Goal: Task Accomplishment & Management: Manage account settings

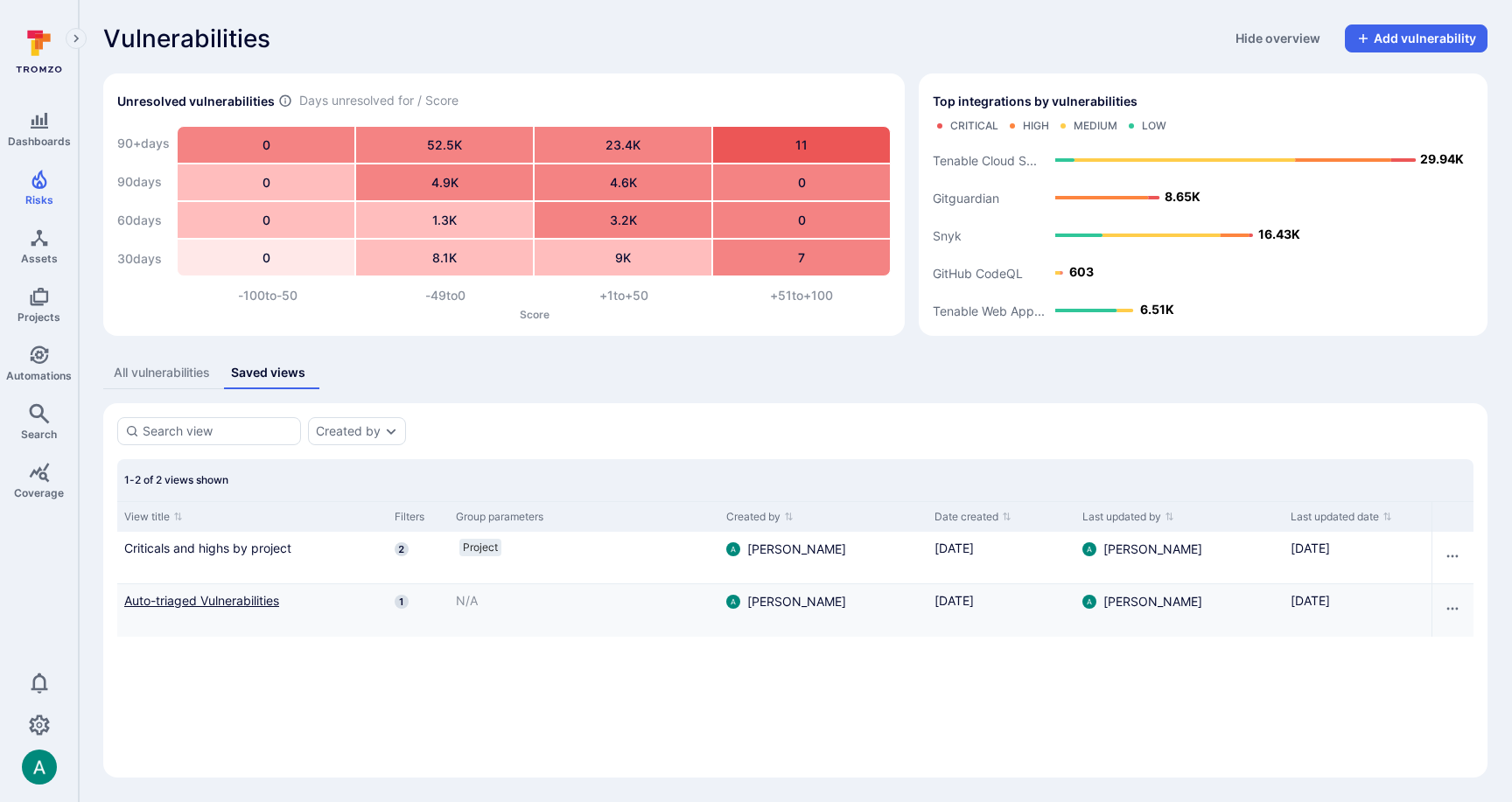
click at [232, 600] on link "Auto-triaged Vulnerabilities" at bounding box center [252, 600] width 256 height 19
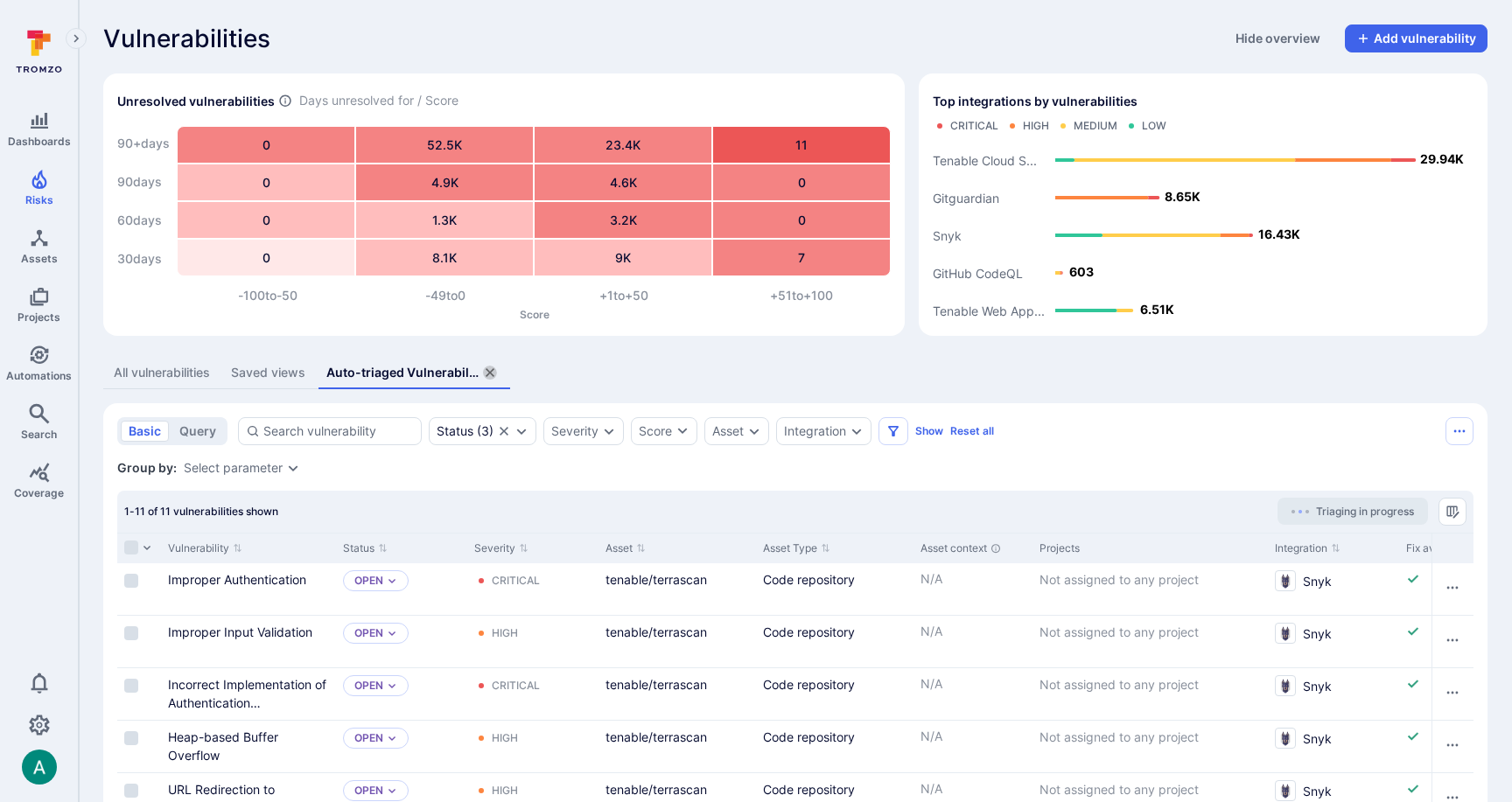
click at [491, 373] on icon "assets tabs" at bounding box center [490, 373] width 9 height 9
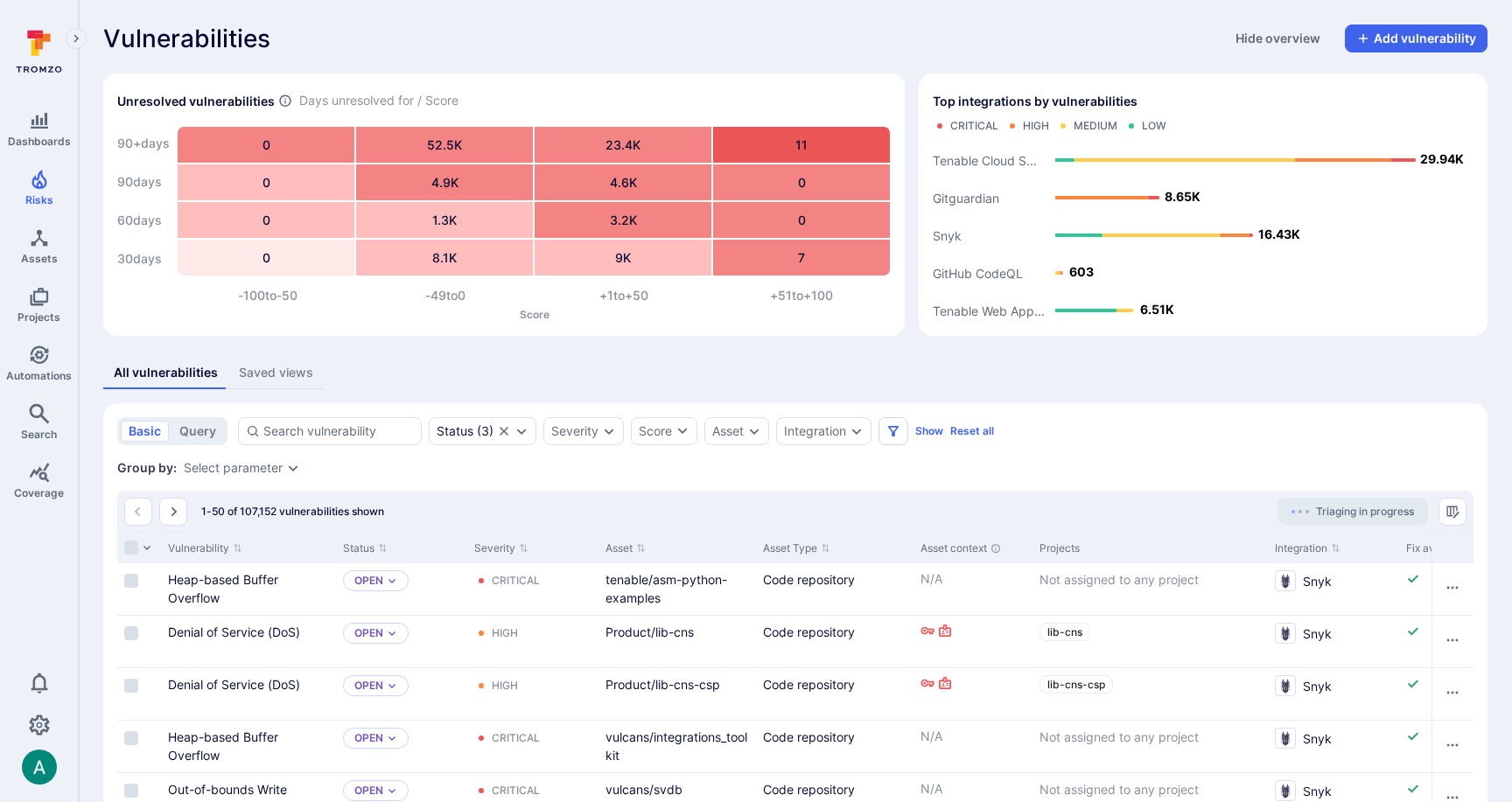
click at [279, 377] on div "Saved views" at bounding box center [276, 373] width 75 height 18
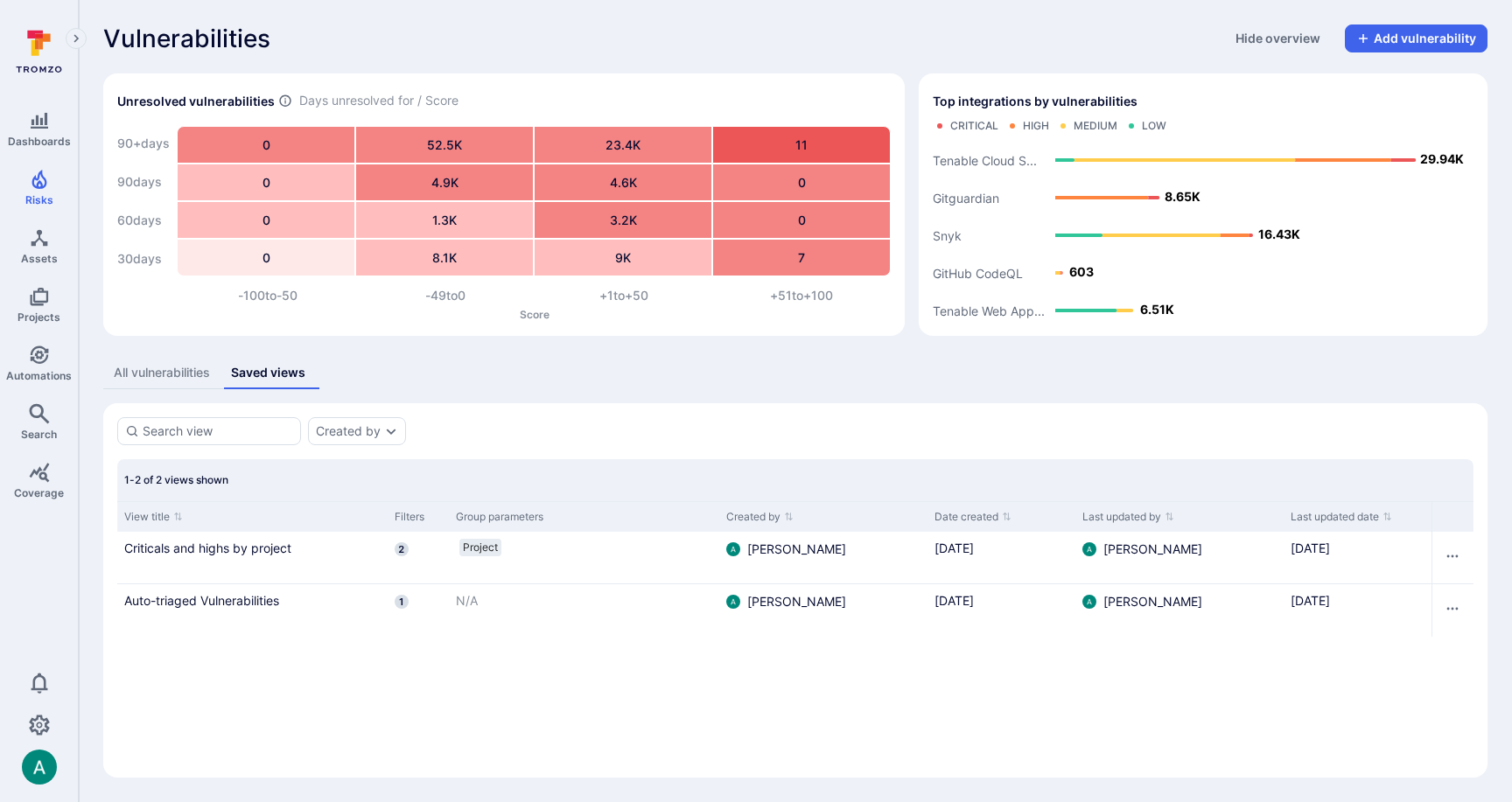
click at [156, 373] on div "All vulnerabilities" at bounding box center [161, 373] width 96 height 18
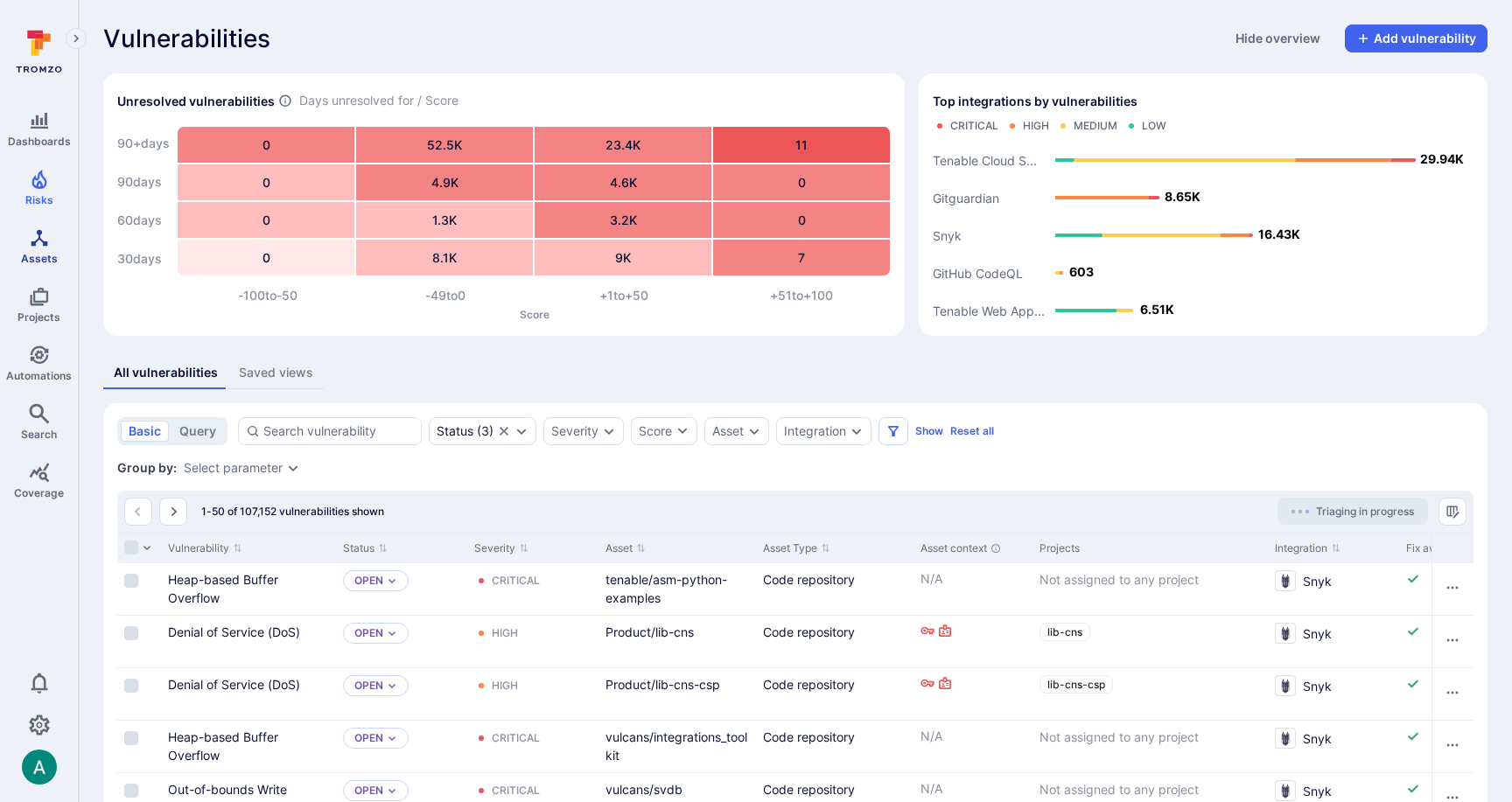
click at [34, 256] on span "Assets" at bounding box center [39, 258] width 36 height 13
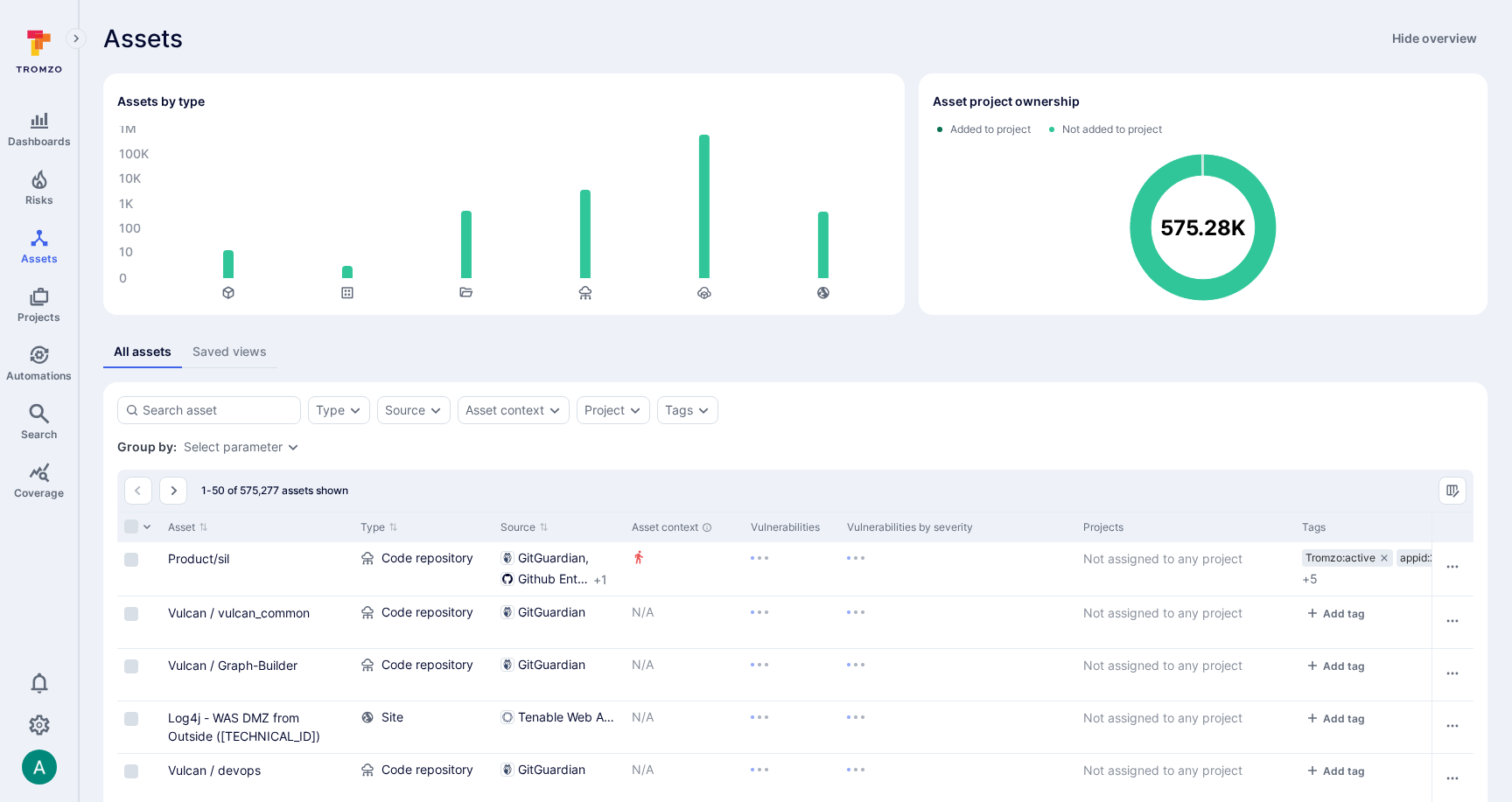
click at [983, 28] on div "Assets Hide overview" at bounding box center [795, 39] width 1384 height 28
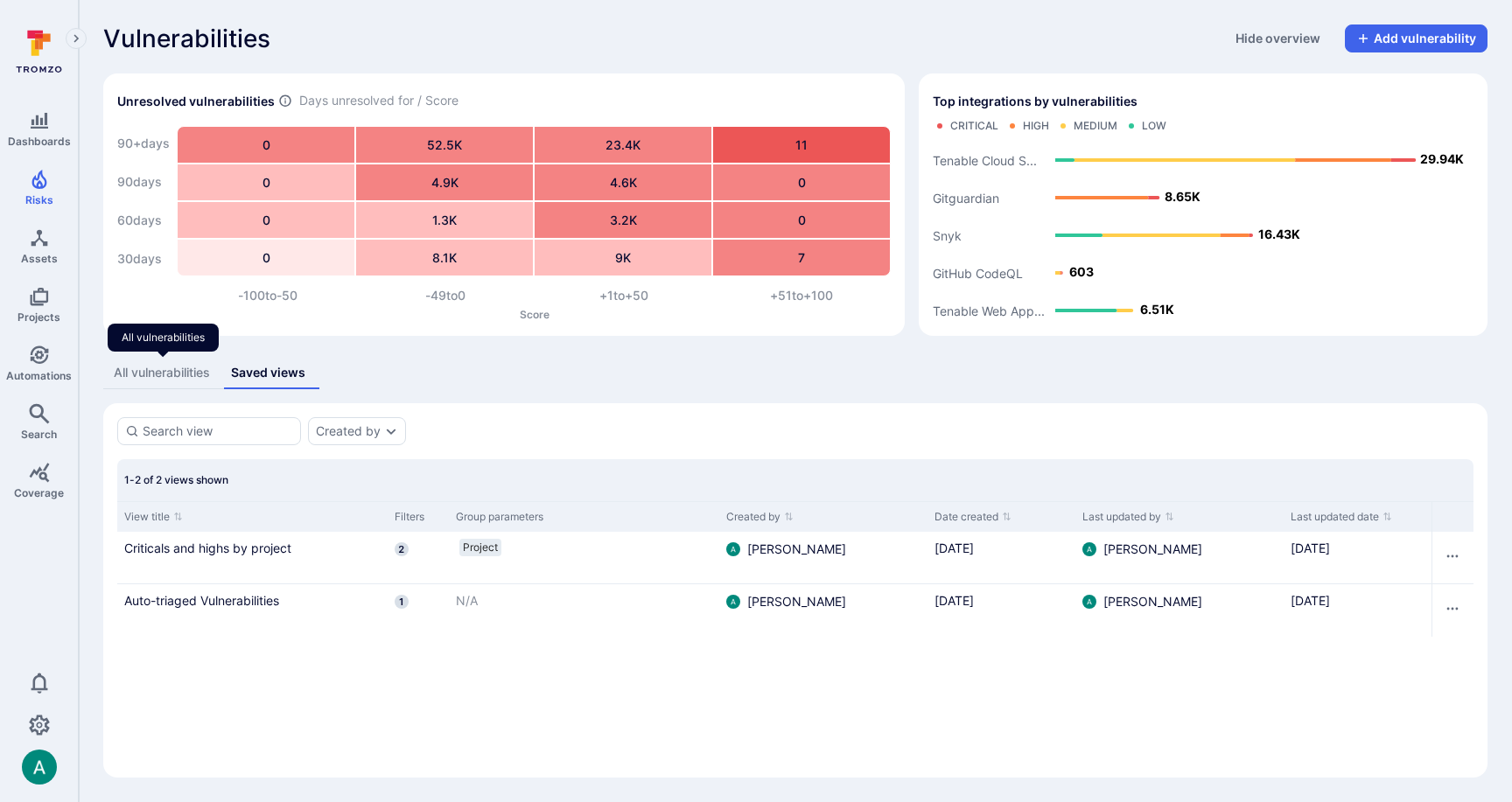
click at [170, 371] on div "All vulnerabilities" at bounding box center [161, 373] width 96 height 18
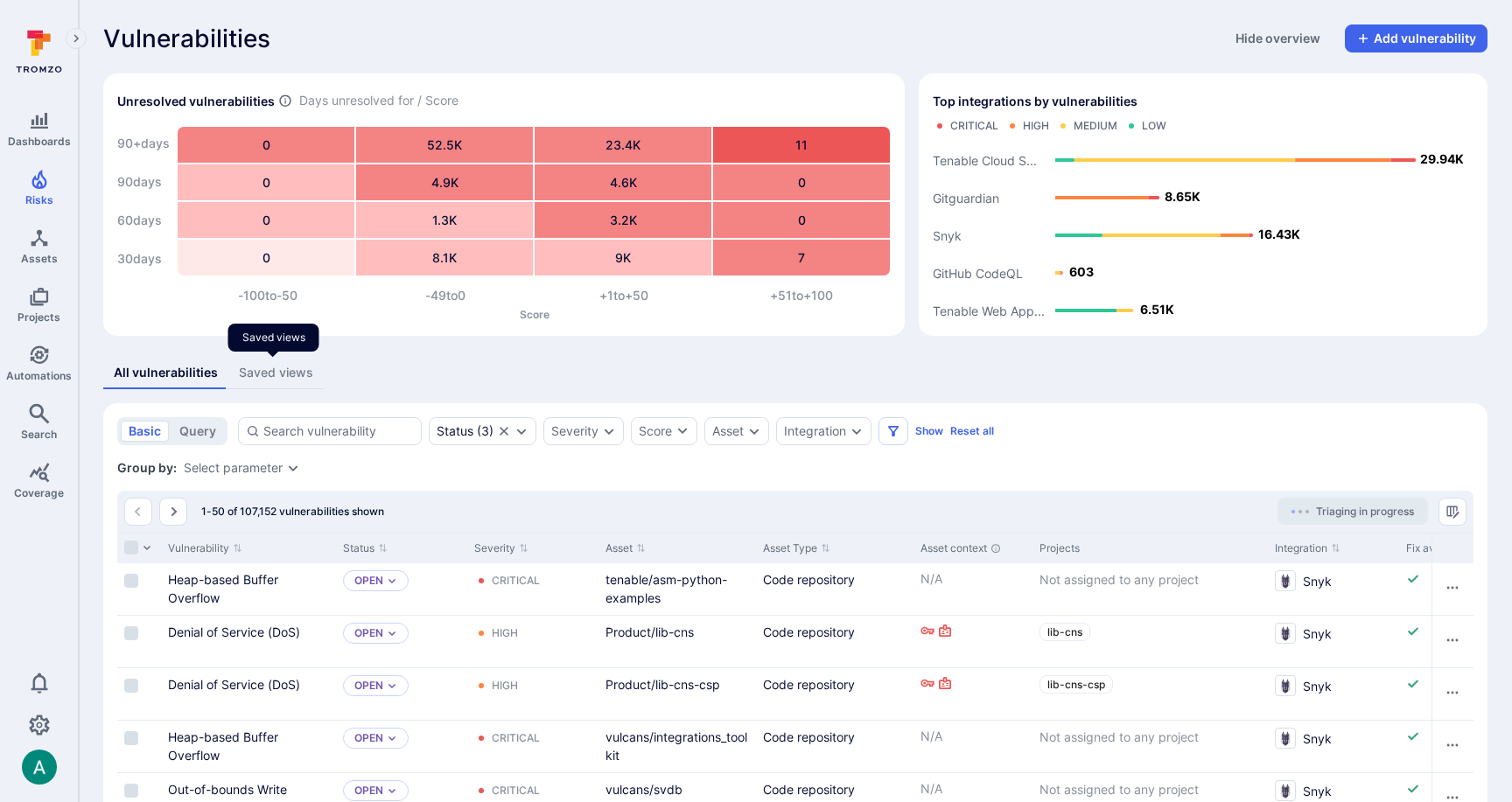
click at [243, 370] on div "Saved views" at bounding box center [276, 373] width 75 height 18
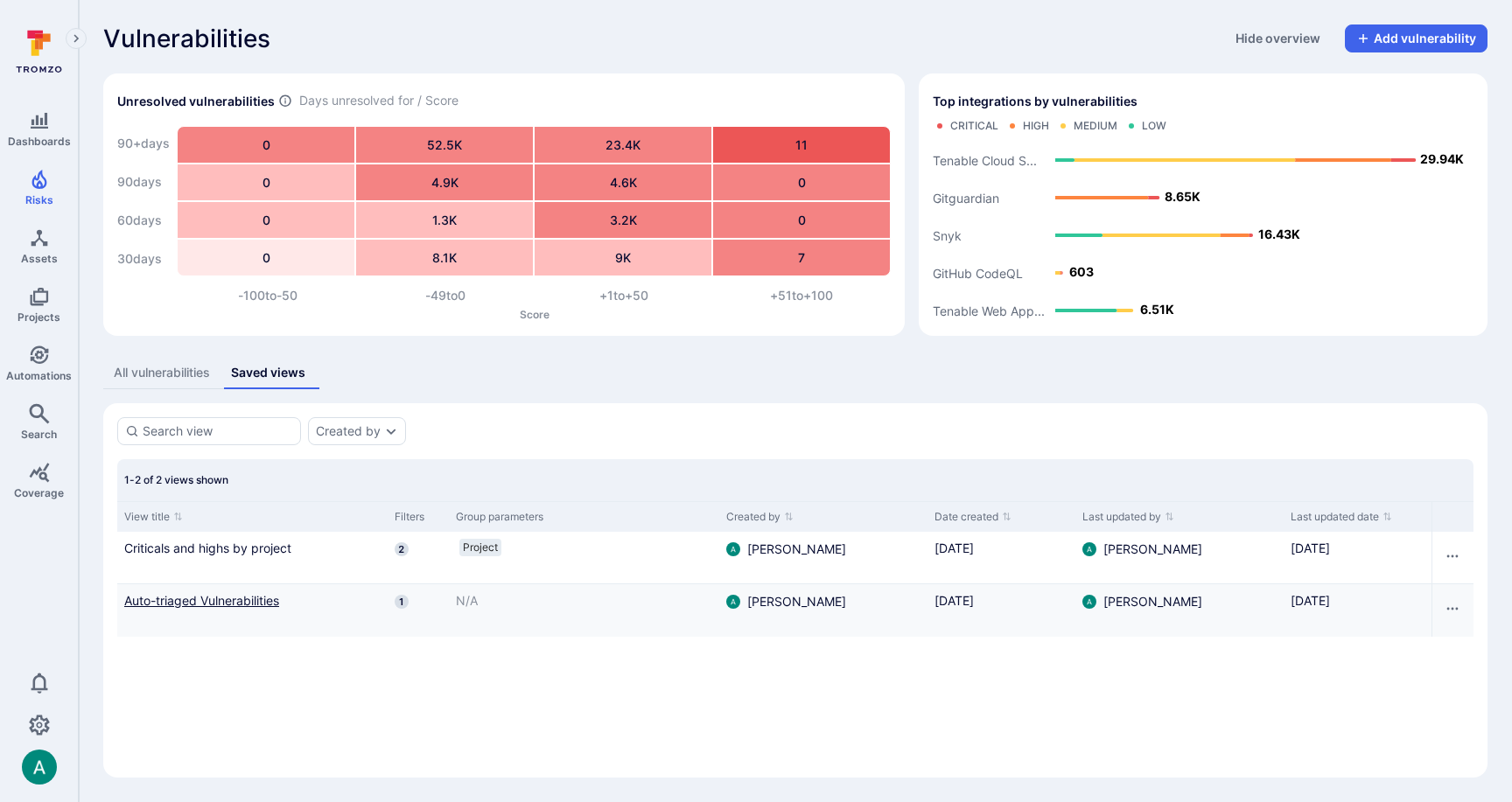
click at [226, 602] on link "Auto-triaged Vulnerabilities" at bounding box center [252, 600] width 256 height 19
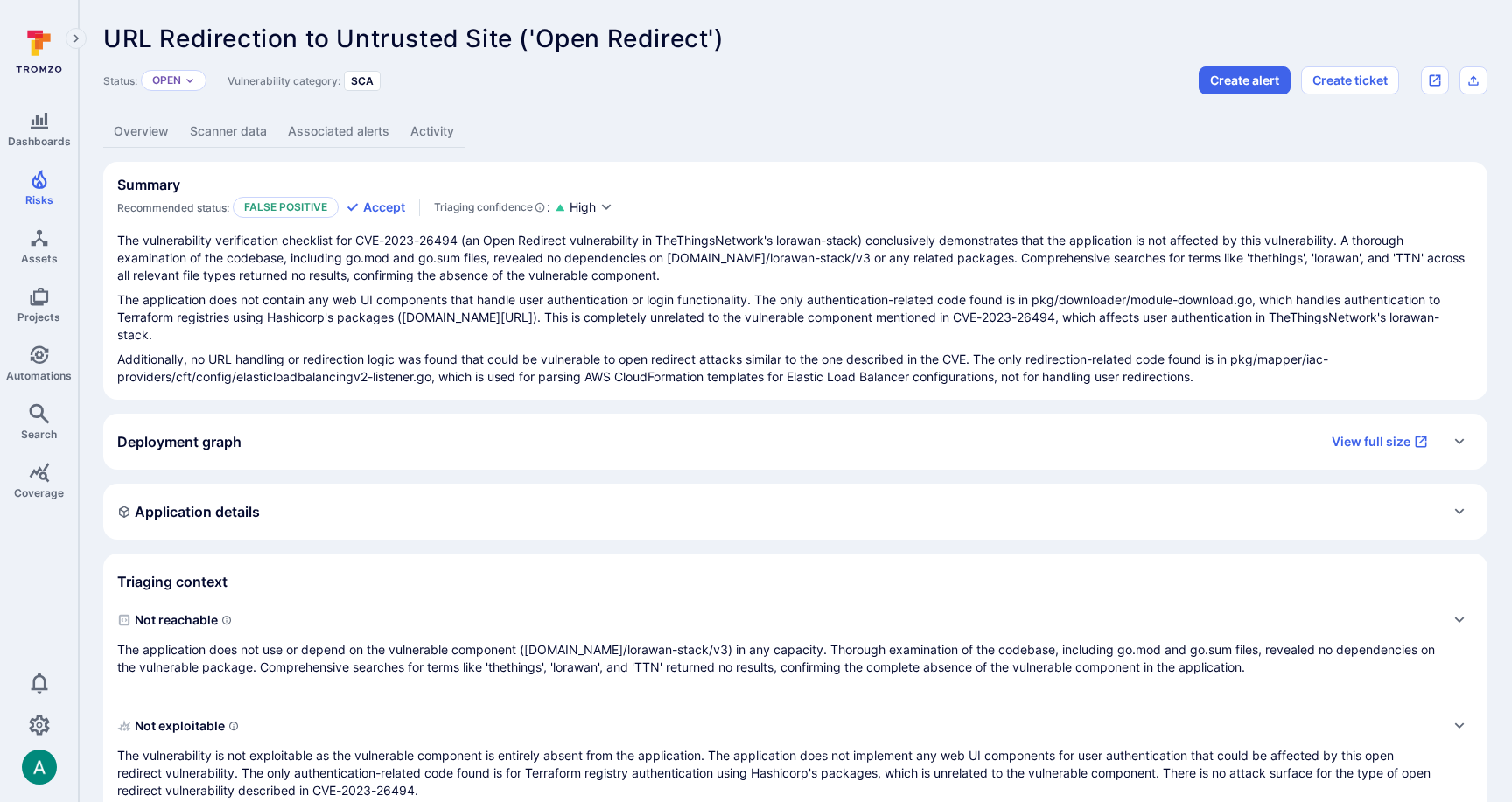
click at [136, 126] on link "Overview" at bounding box center [141, 131] width 76 height 32
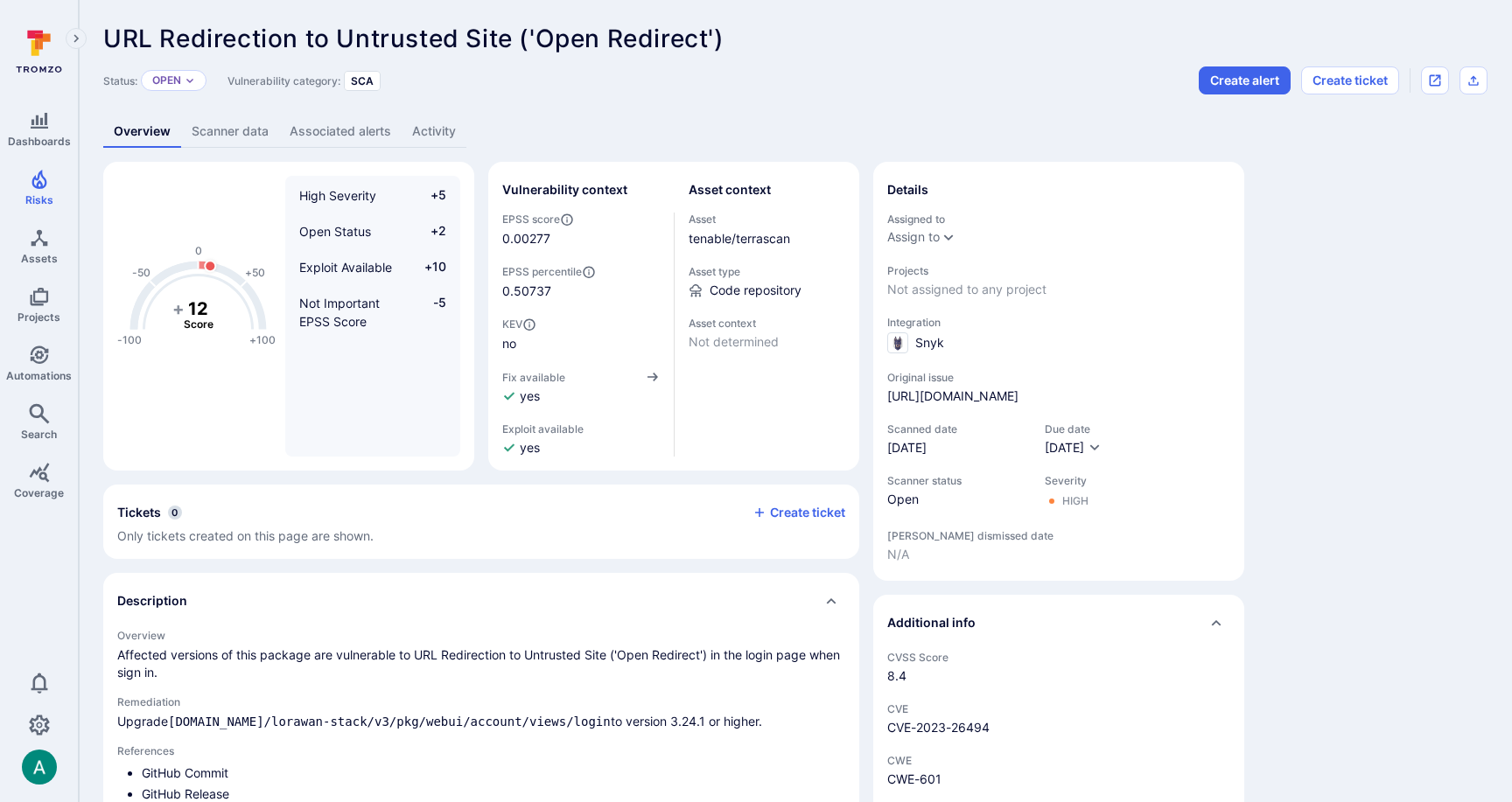
click at [823, 106] on div "URL Redirection to Untrusted Site ('Open Redirect') ... Show more Status: Open …" at bounding box center [795, 736] width 1433 height 1473
click at [42, 414] on icon "Search" at bounding box center [39, 413] width 20 height 20
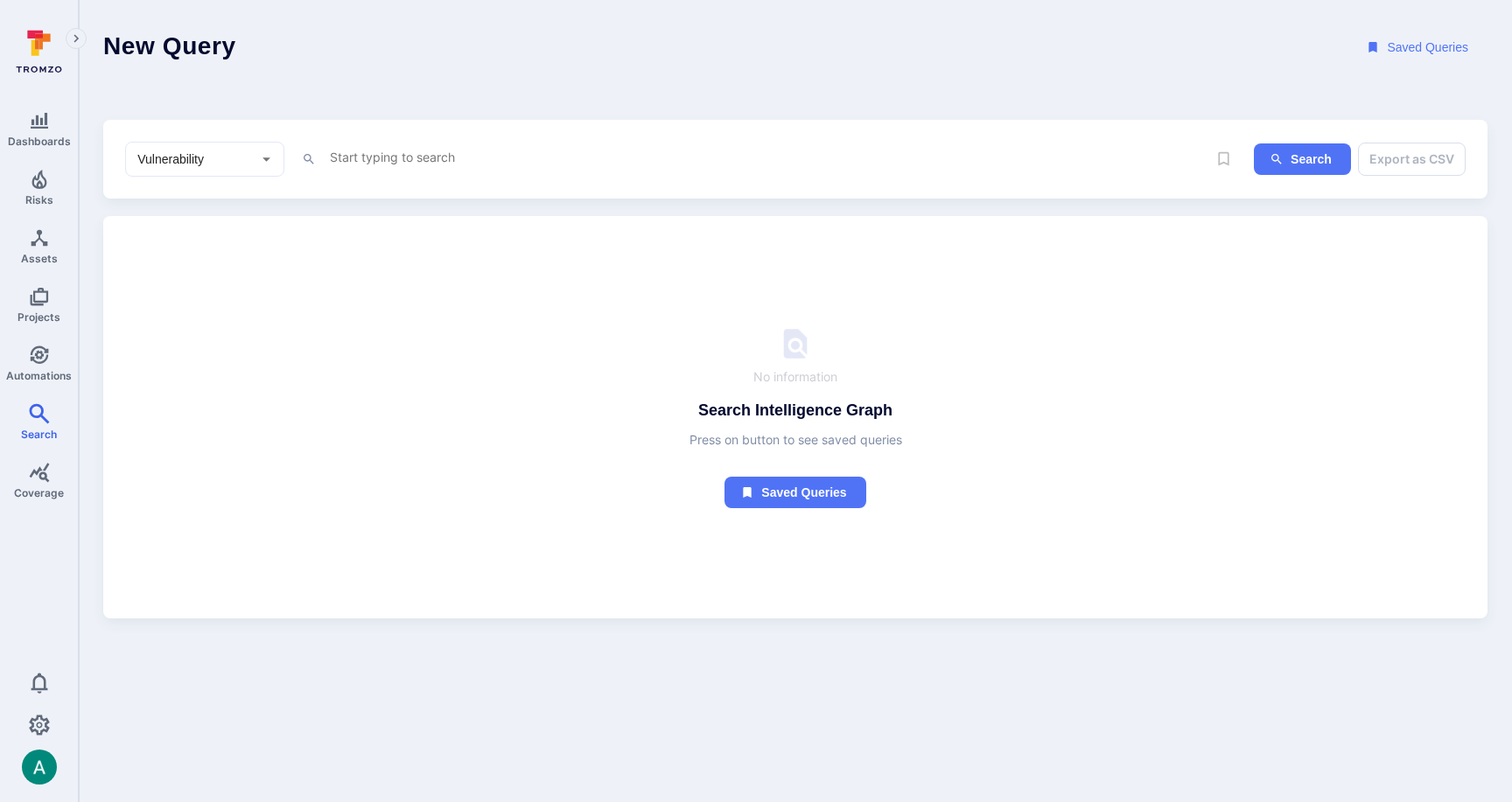
click at [363, 146] on textarea "Intelligence Graph search area" at bounding box center [762, 157] width 869 height 22
paste textarea "fin_lWWG65TtdpdECItM"
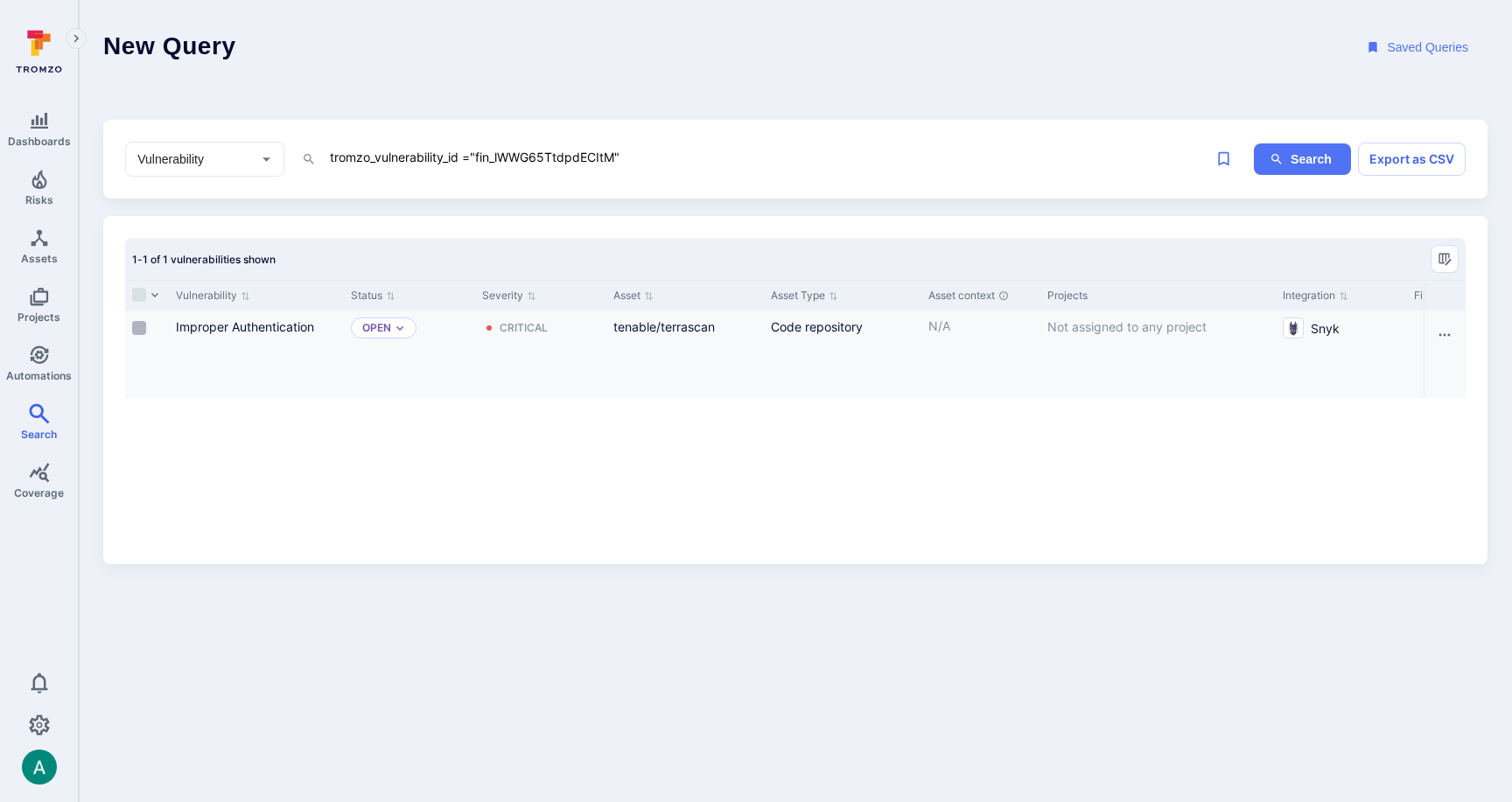
type textarea "tromzo_vulnerability_id ="fin_lWWG65TtdpdECItM""
click at [143, 322] on input "Select row" at bounding box center [139, 328] width 14 height 14
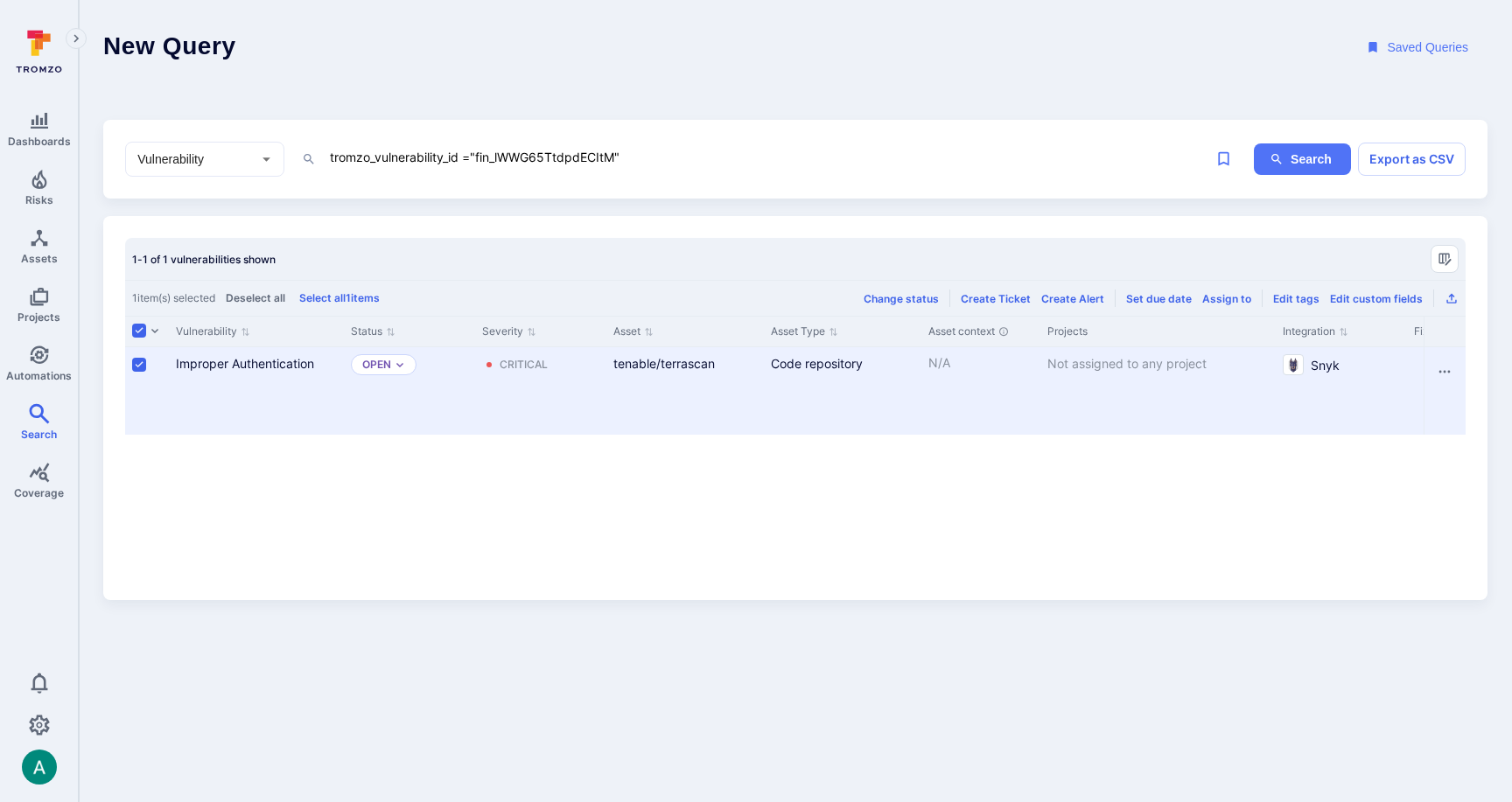
click at [1138, 72] on header "New Query Saved Queries" at bounding box center [795, 47] width 1433 height 95
click at [967, 71] on header "New Query Saved Queries" at bounding box center [795, 47] width 1433 height 95
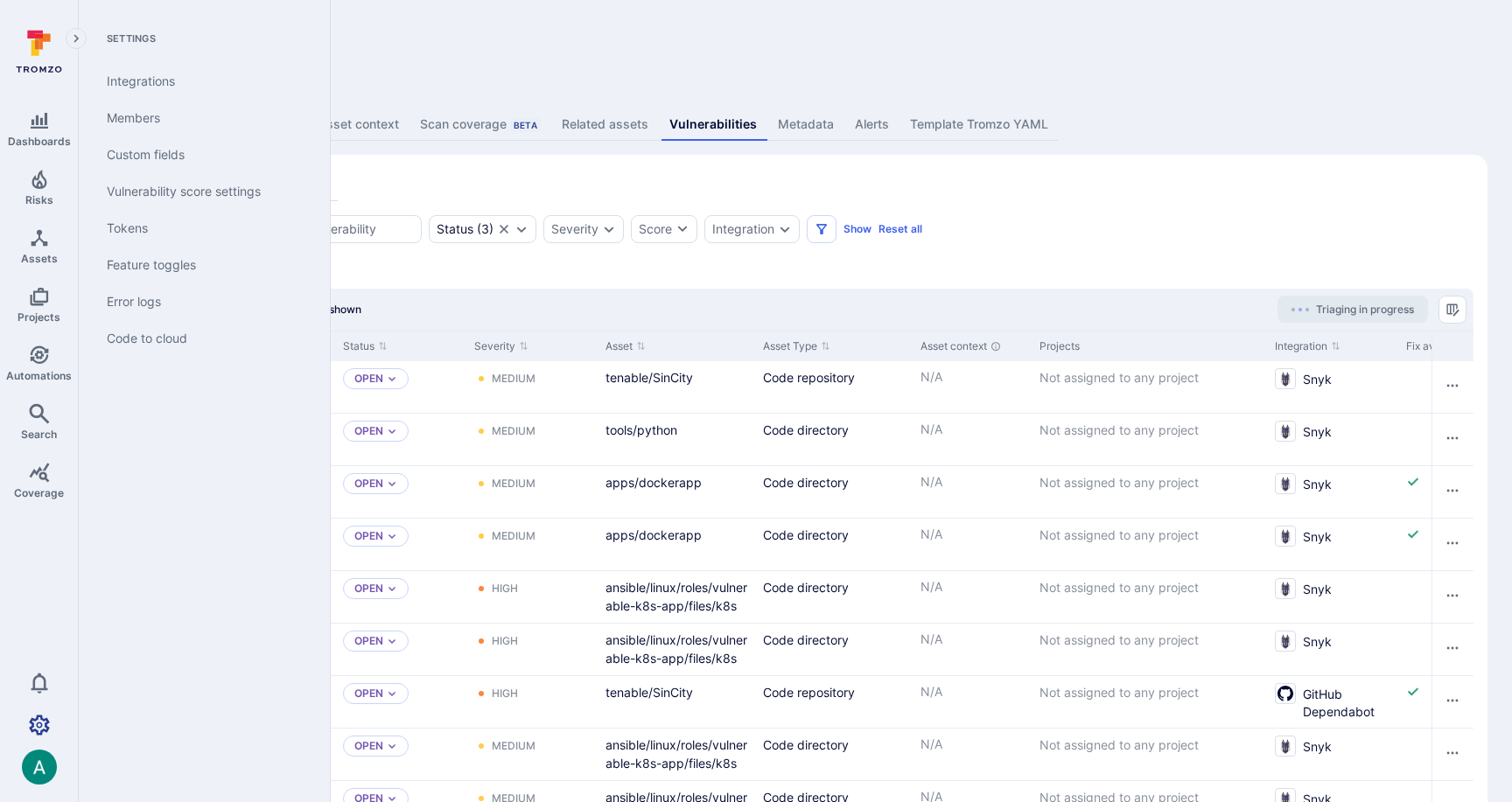
click at [43, 721] on icon "Settings" at bounding box center [40, 725] width 21 height 21
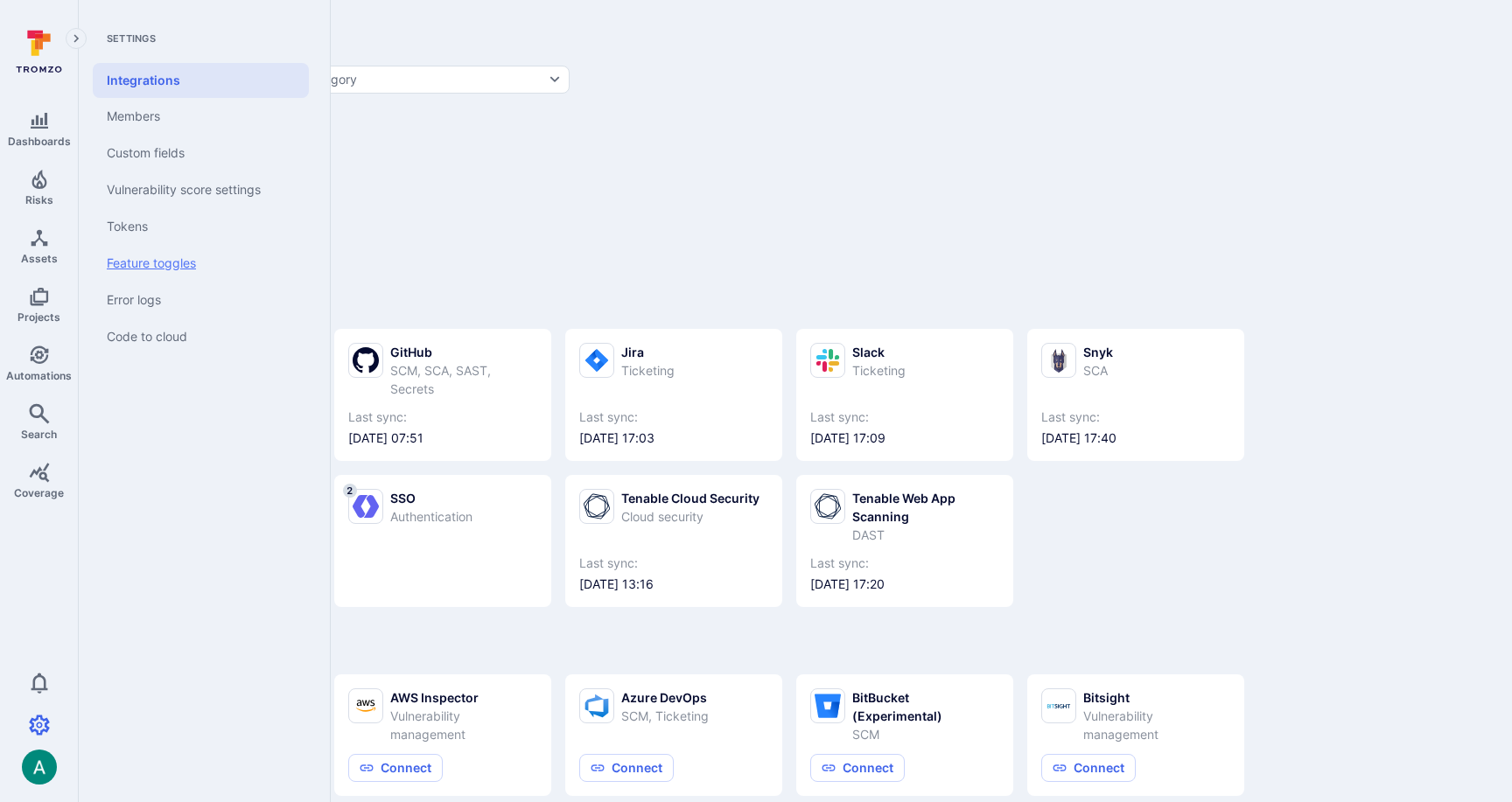
click at [179, 256] on link "Feature toggles" at bounding box center [201, 263] width 217 height 36
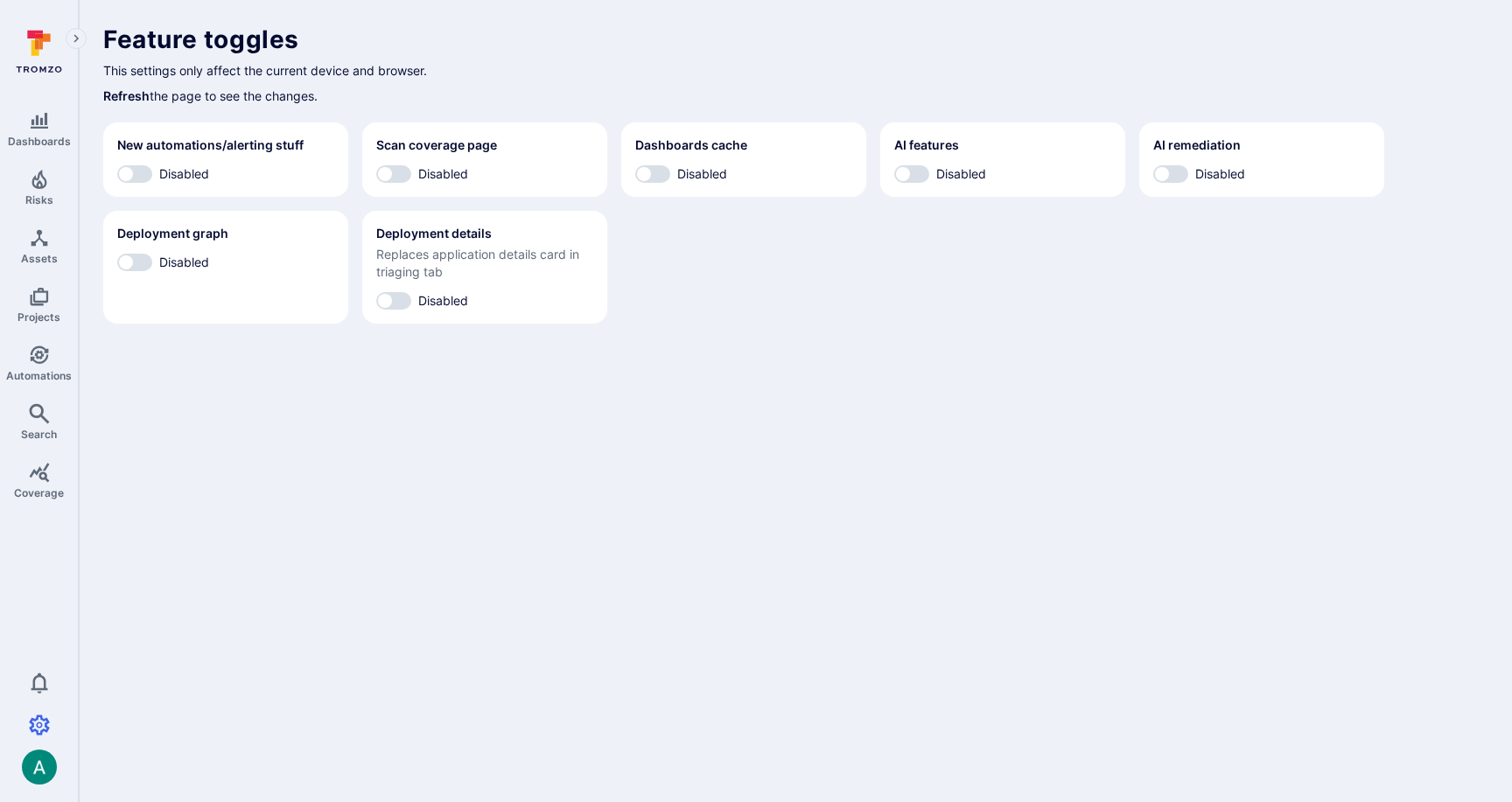
click at [185, 263] on span "Disabled" at bounding box center [184, 262] width 50 height 19
click at [153, 263] on input "Disabled" at bounding box center [125, 263] width 52 height 18
checkbox input "true"
click at [925, 178] on input "Disabled" at bounding box center [902, 174] width 52 height 18
checkbox input "true"
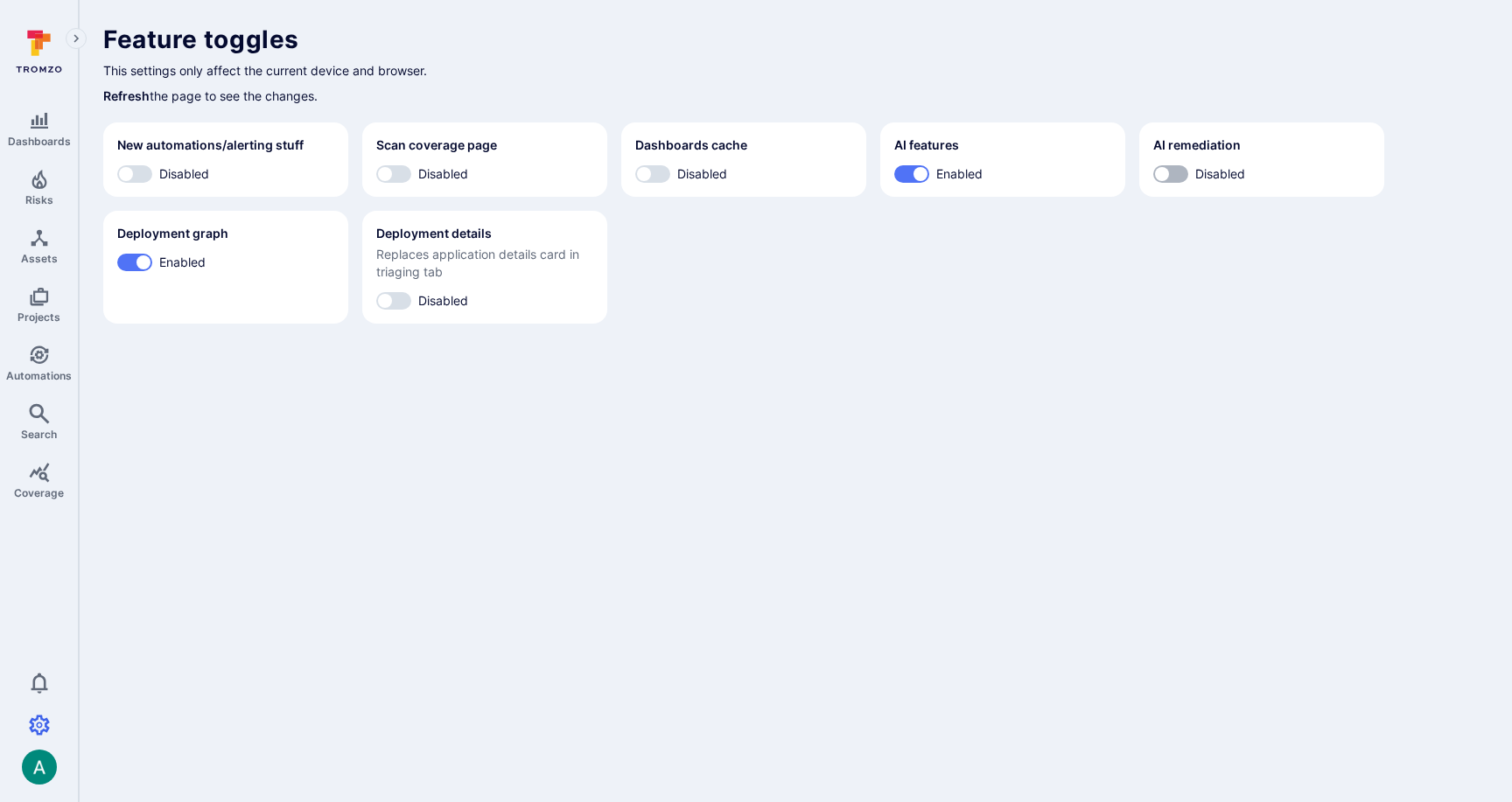
click at [1162, 173] on input "Disabled" at bounding box center [1162, 174] width 52 height 18
checkbox input "true"
click at [831, 348] on body "Dashboards Risks Assets Projects Automations Search Coverage 0 Settings Integra…" at bounding box center [756, 401] width 1512 height 802
click at [400, 301] on input "Disabled" at bounding box center [384, 301] width 52 height 18
checkbox input "true"
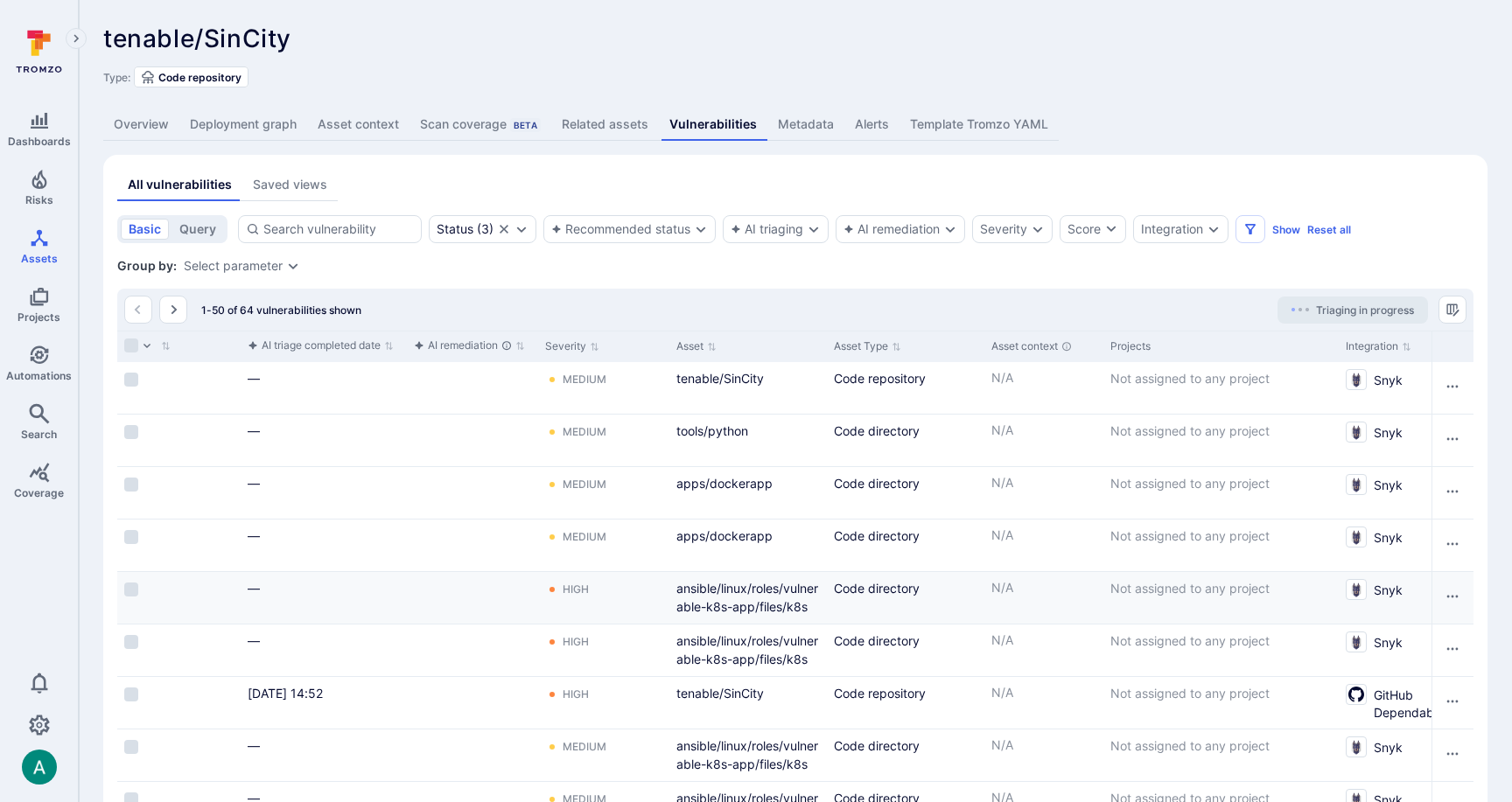
scroll to position [0, 556]
click at [739, 535] on link "apps/dockerapp" at bounding box center [722, 535] width 96 height 15
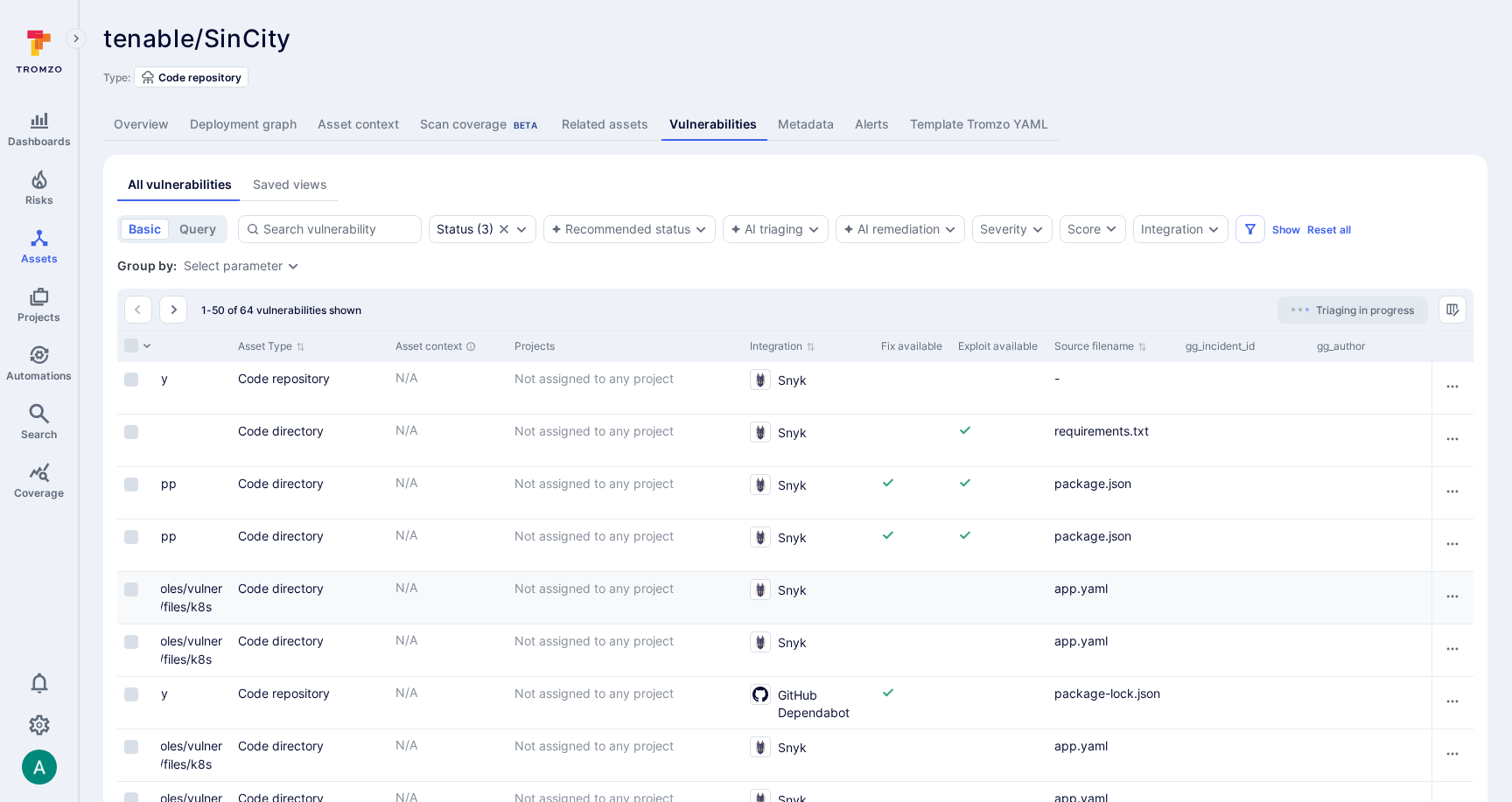
scroll to position [0, 1151]
click at [626, 125] on link "Related assets" at bounding box center [604, 124] width 107 height 32
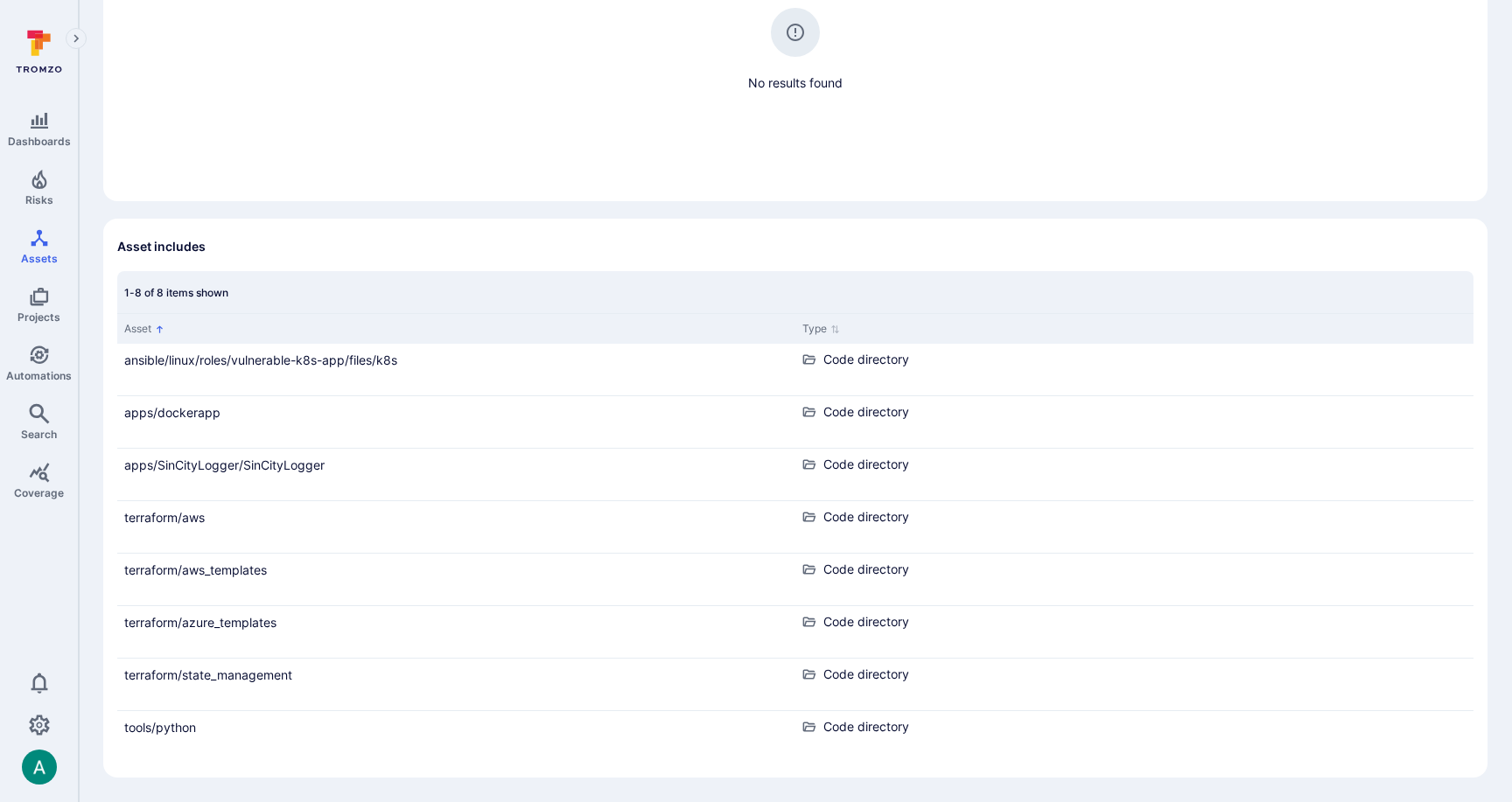
scroll to position [325, 0]
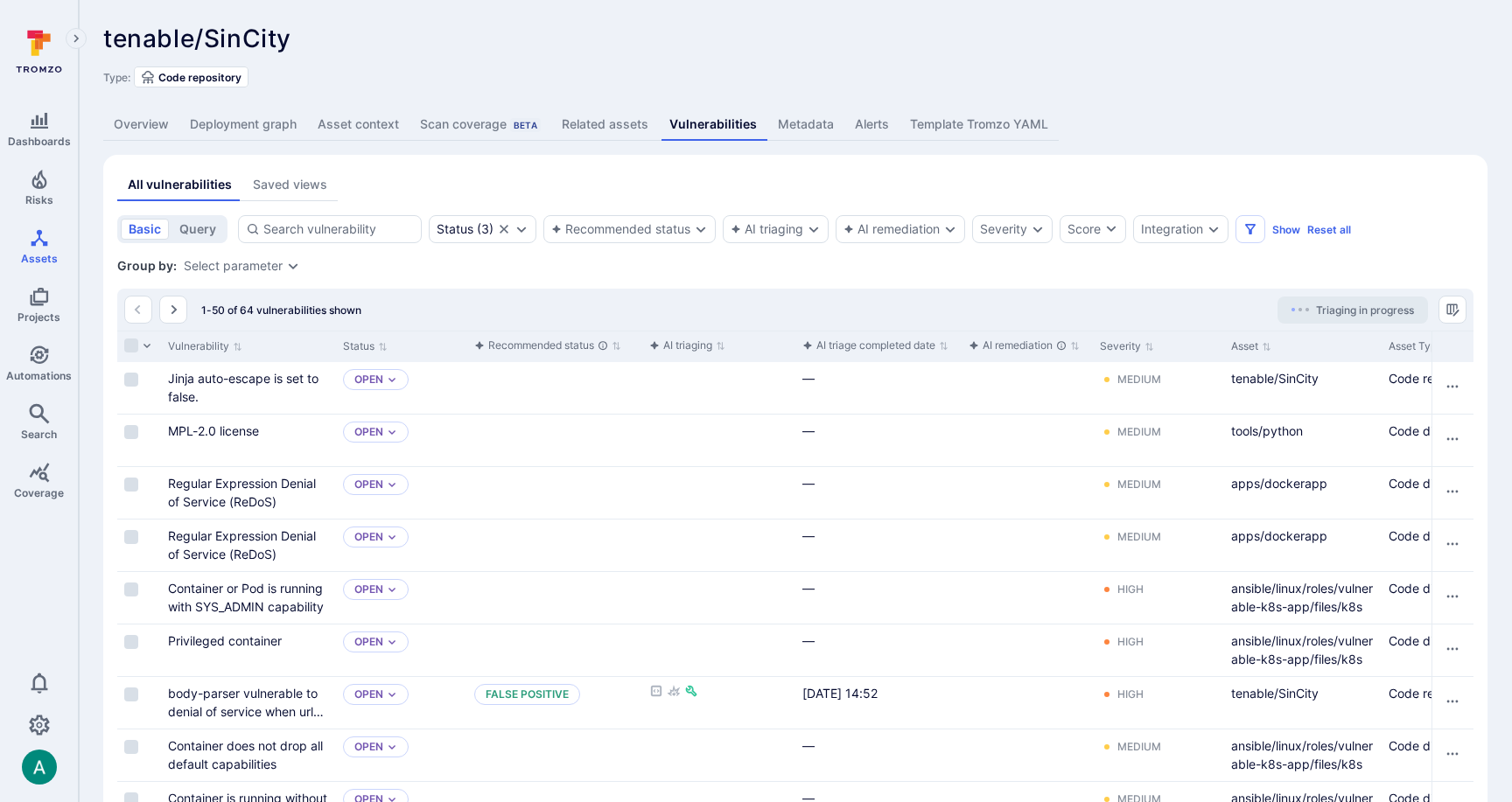
click at [1327, 303] on span "Triaging in progress" at bounding box center [1365, 310] width 98 height 13
click at [130, 483] on input "Select row" at bounding box center [131, 484] width 14 height 14
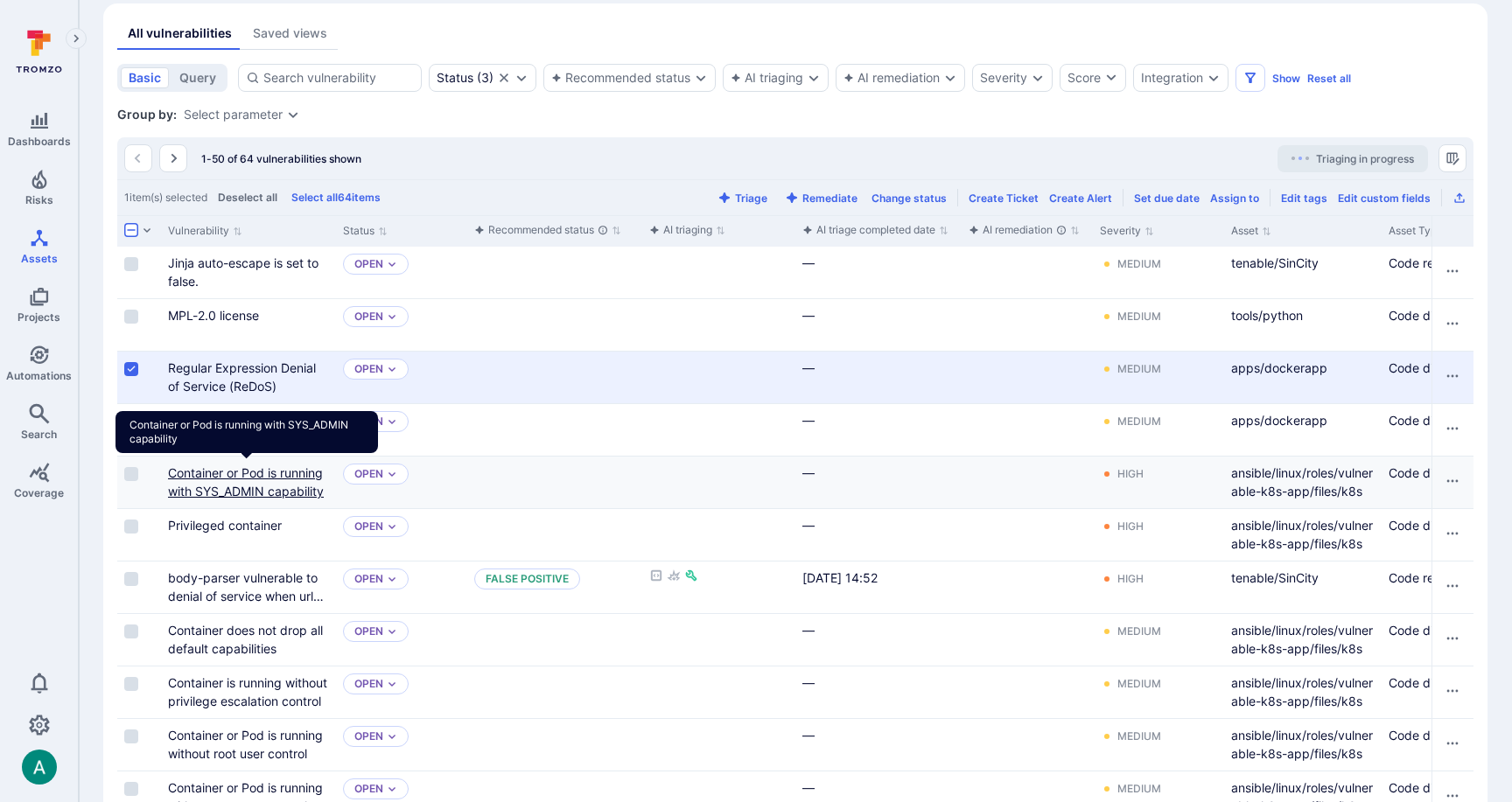
scroll to position [165, 0]
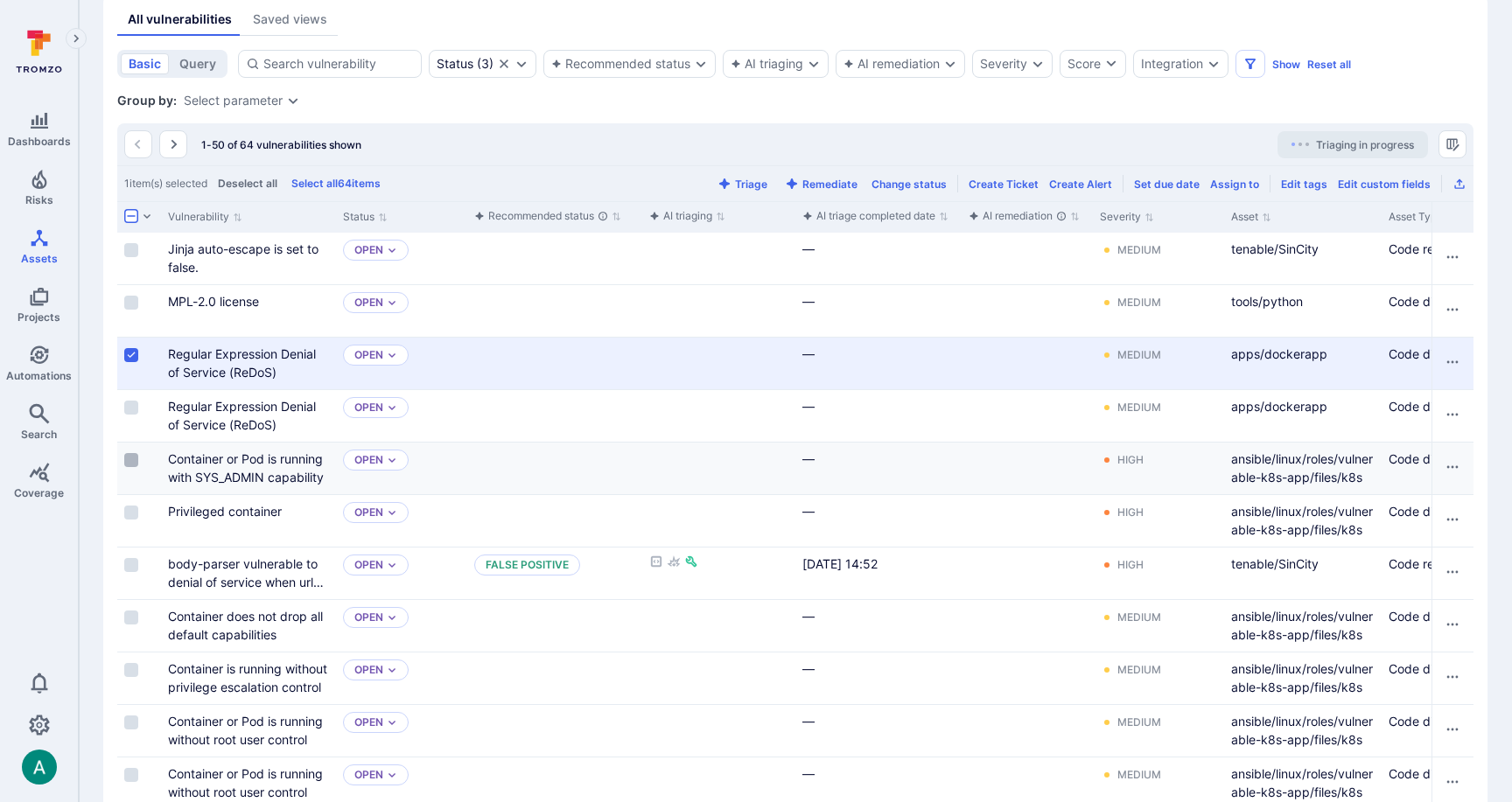
click at [133, 460] on input "Select row" at bounding box center [131, 460] width 14 height 14
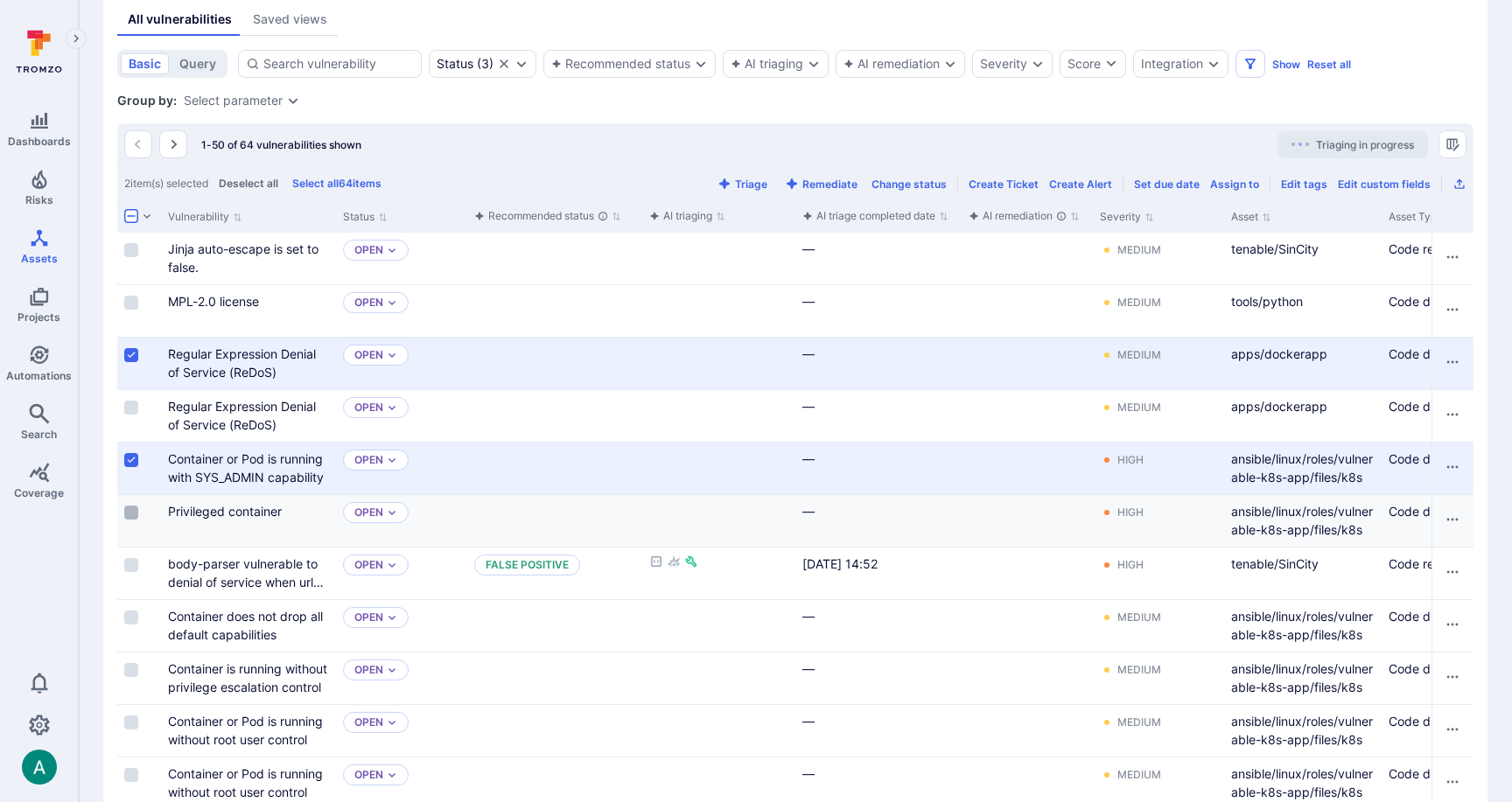
click at [134, 508] on input "Select row" at bounding box center [131, 513] width 14 height 14
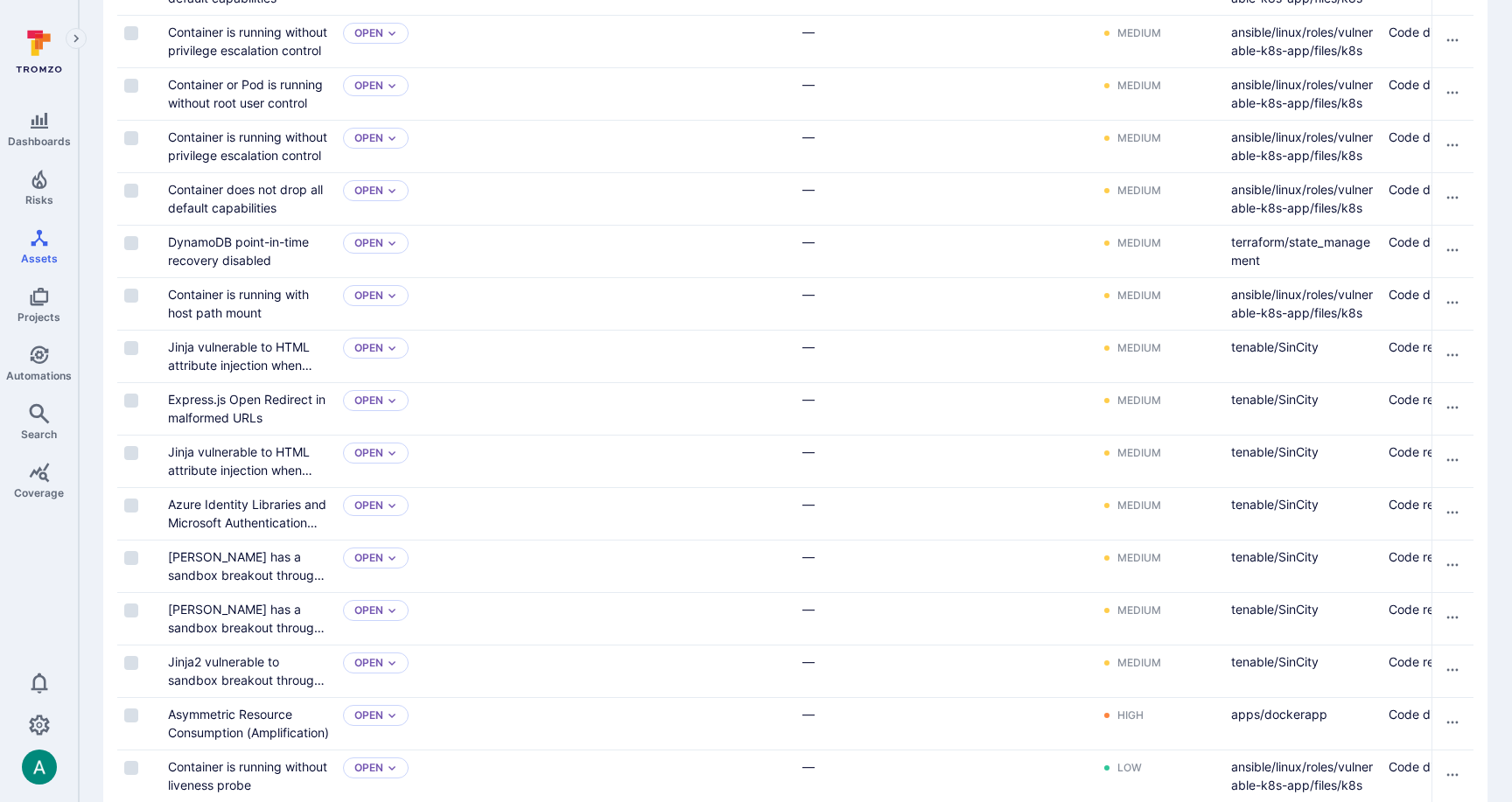
scroll to position [1025, 0]
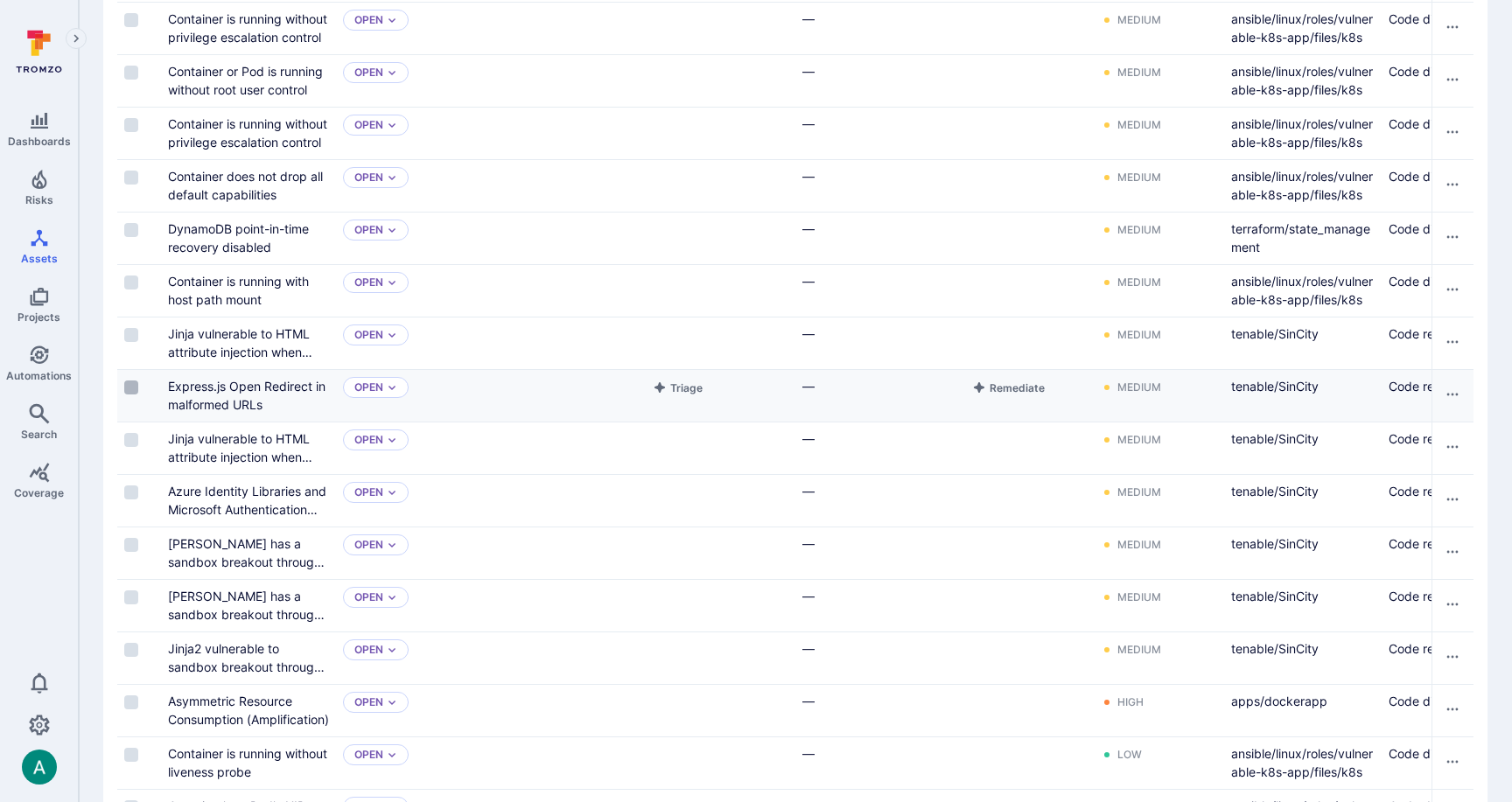
click at [134, 389] on input "Select row" at bounding box center [131, 388] width 14 height 14
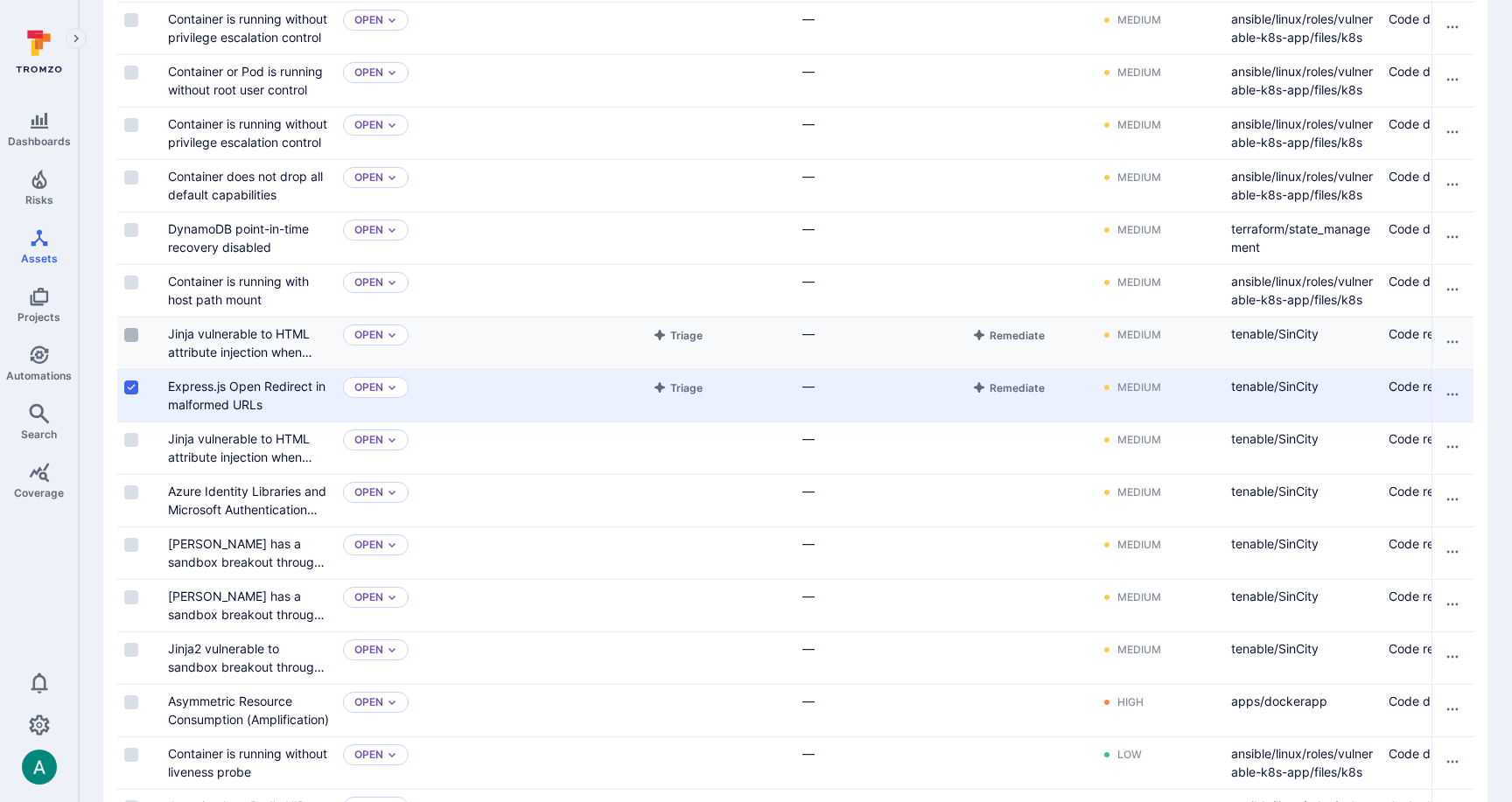
click at [131, 336] on input "Select row" at bounding box center [131, 335] width 14 height 14
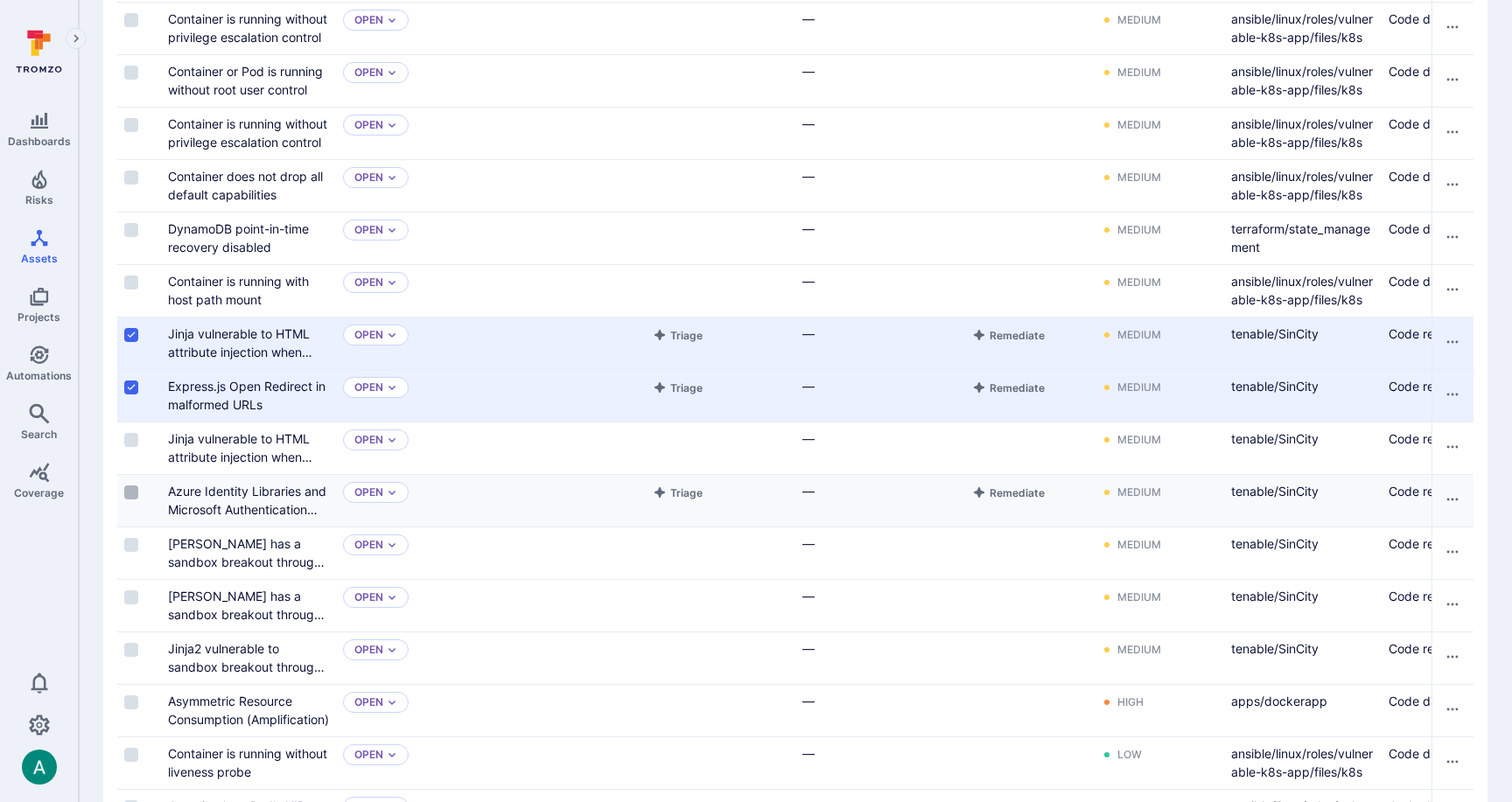
click at [134, 490] on input "Select row" at bounding box center [131, 492] width 14 height 14
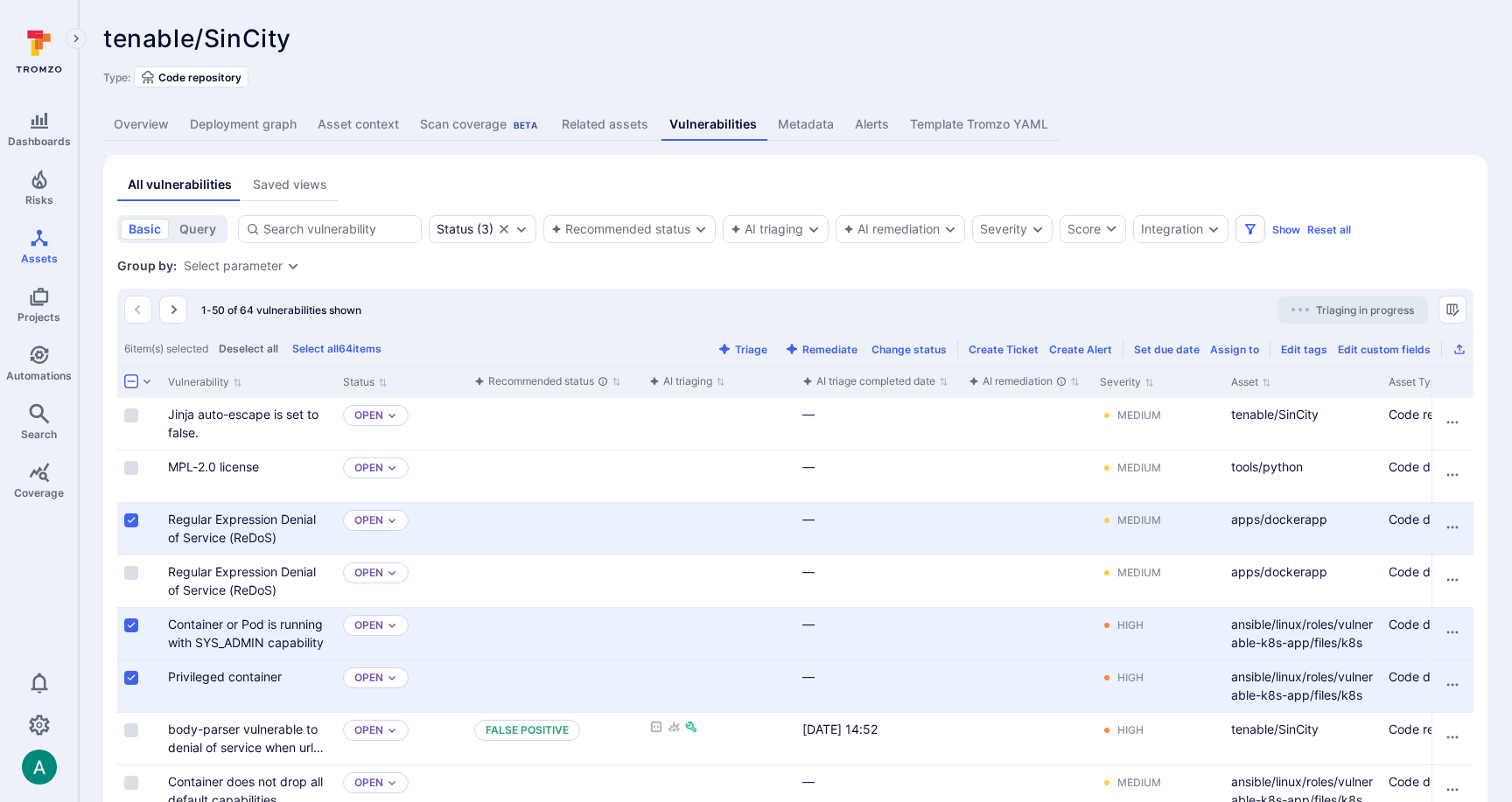
scroll to position [0, 0]
click at [752, 349] on button "Triage" at bounding box center [743, 349] width 57 height 13
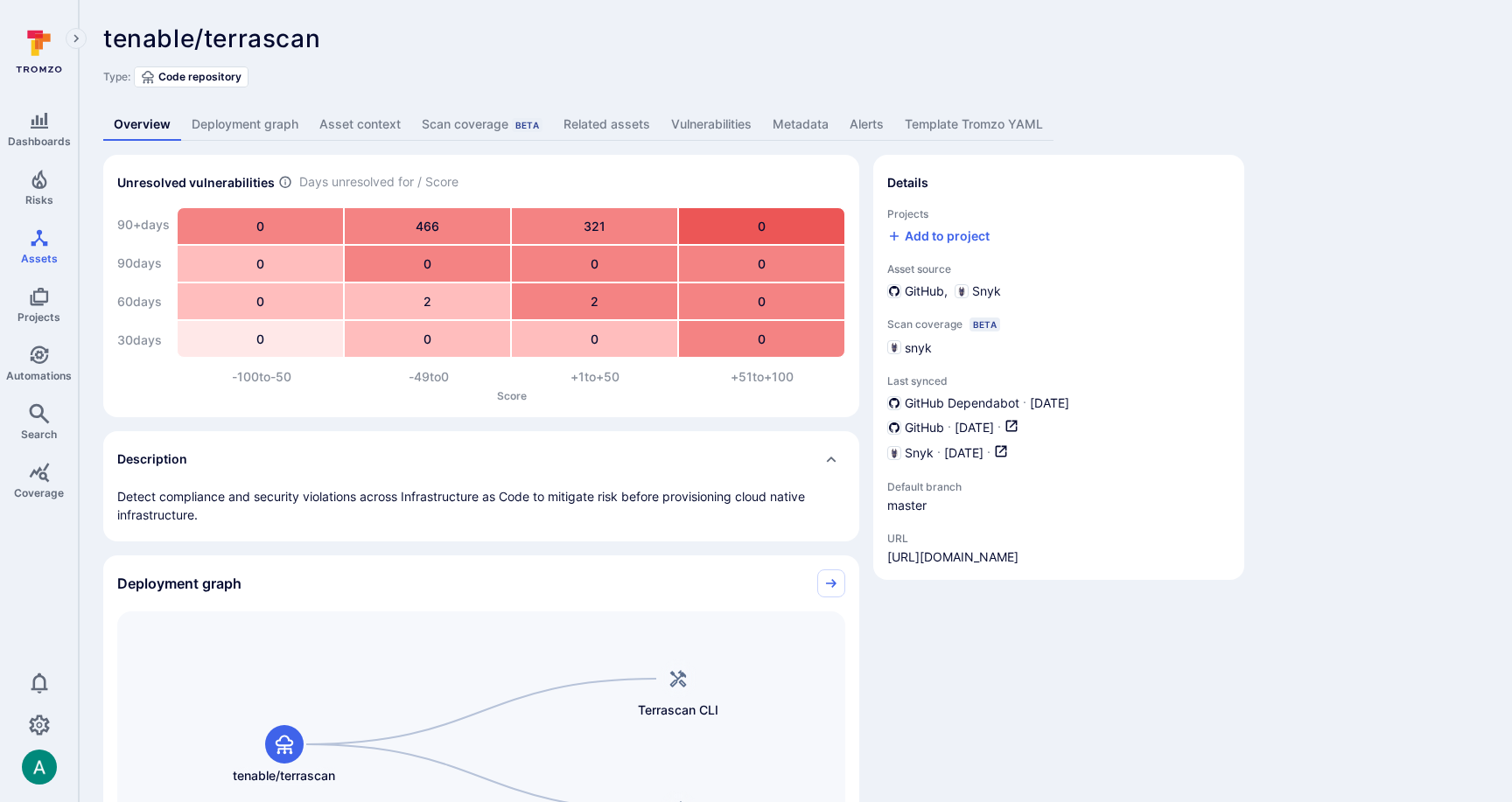
click at [713, 122] on link "Vulnerabilities" at bounding box center [711, 124] width 101 height 32
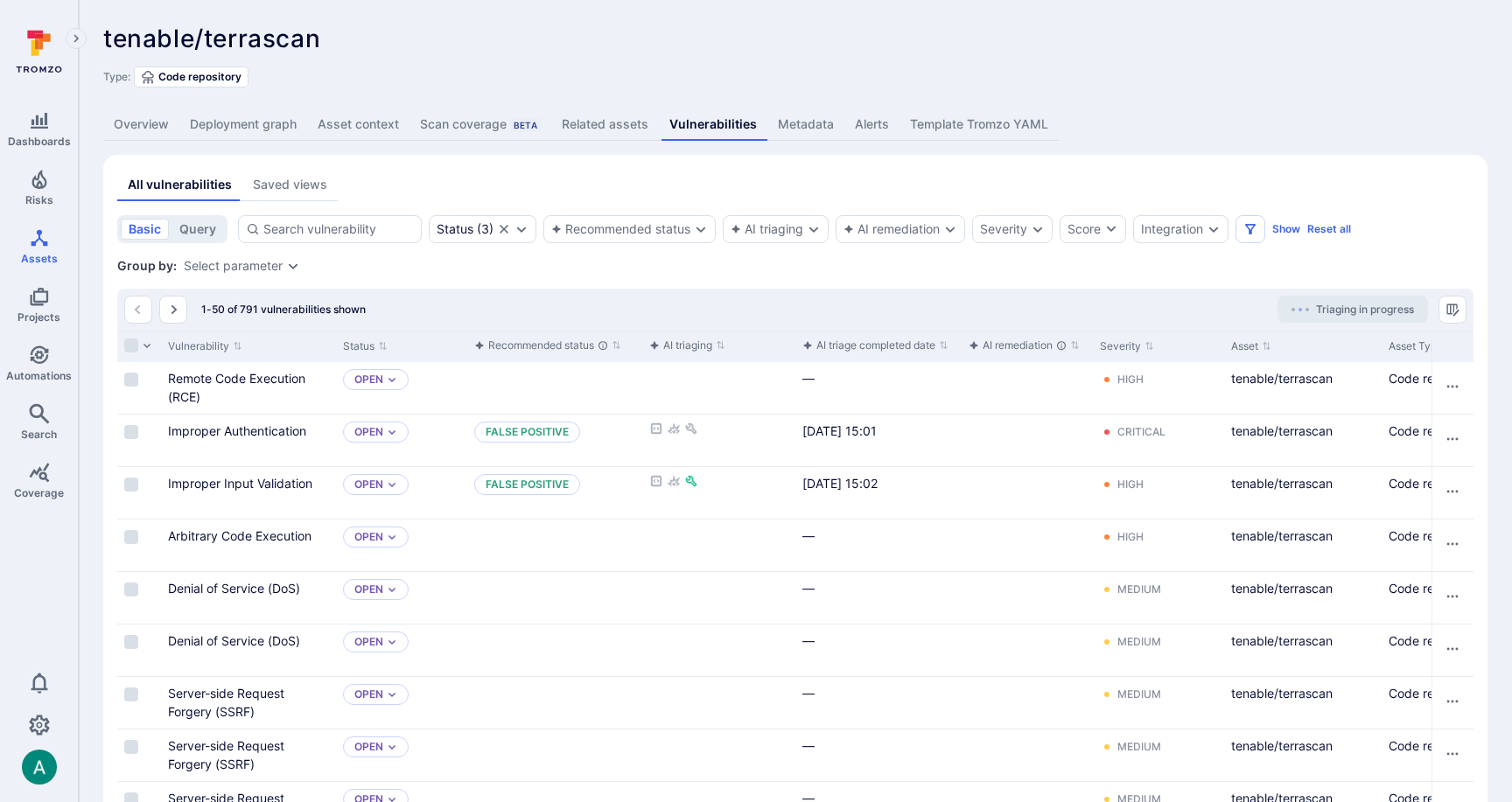
click at [1347, 305] on span "Triaging in progress" at bounding box center [1365, 309] width 98 height 13
click at [1363, 273] on div "Group by: Select parameter" at bounding box center [795, 266] width 1356 height 18
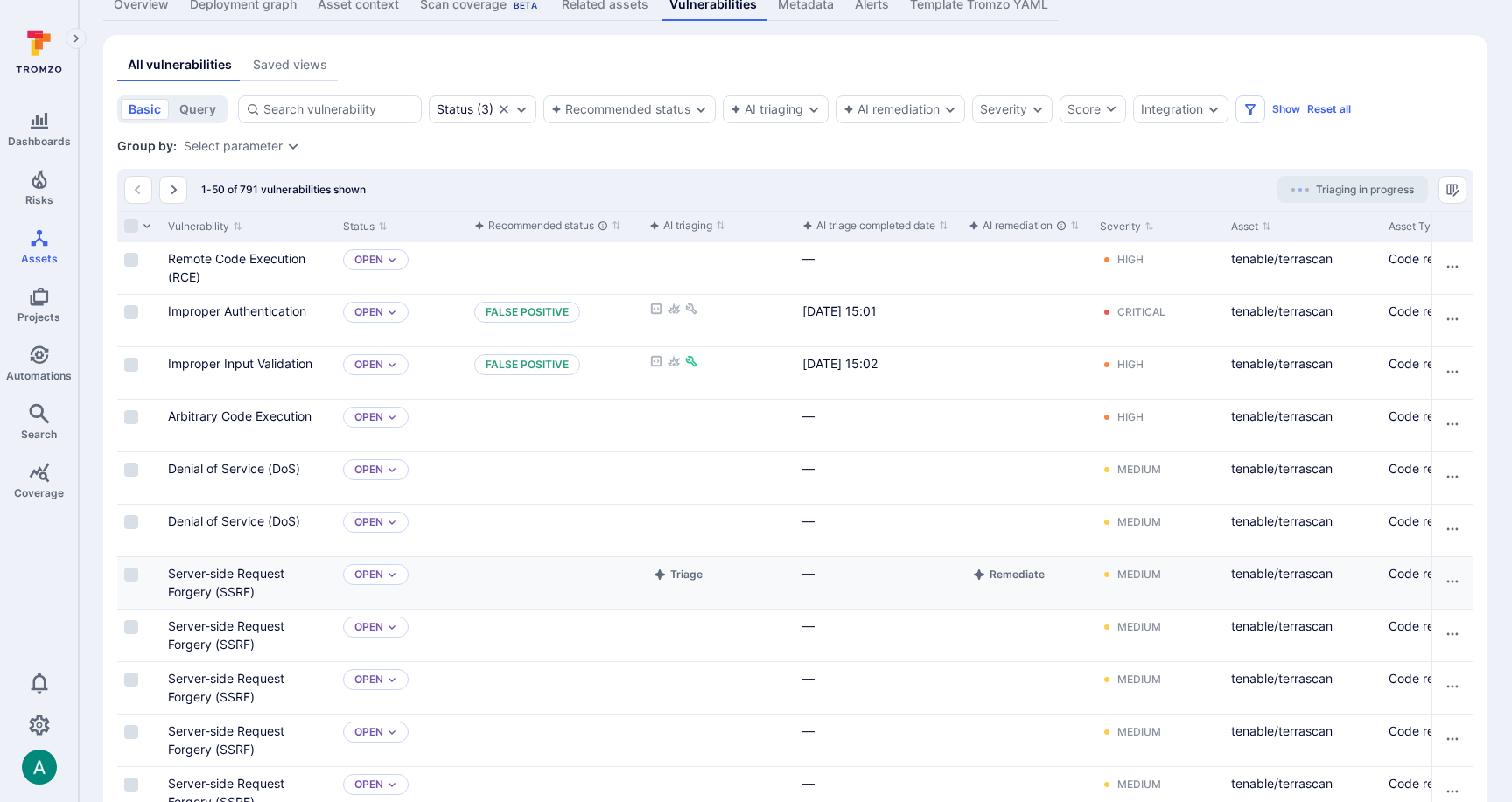
scroll to position [120, 0]
click at [676, 419] on button "Triage" at bounding box center [678, 417] width 57 height 21
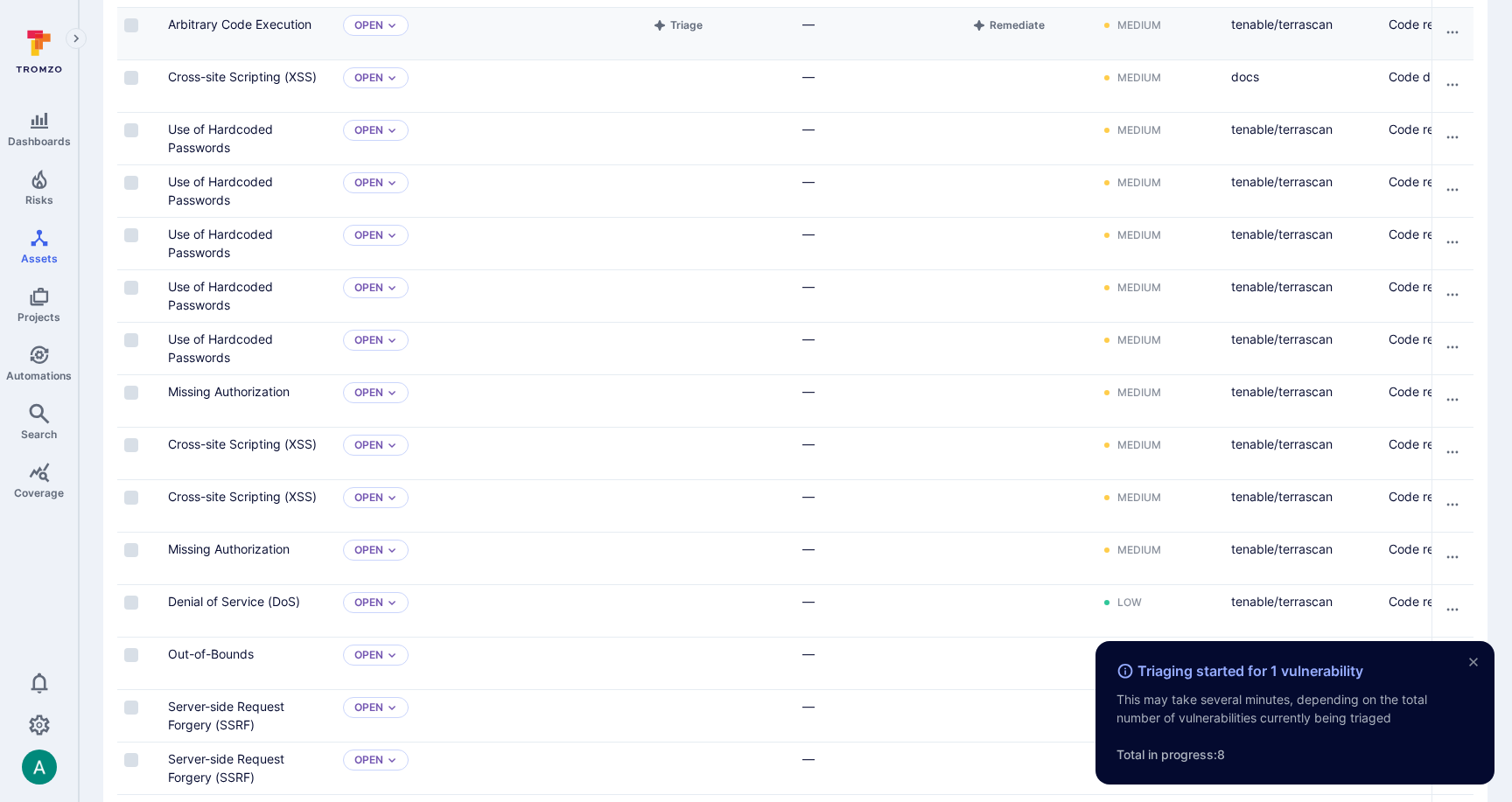
scroll to position [1103, 0]
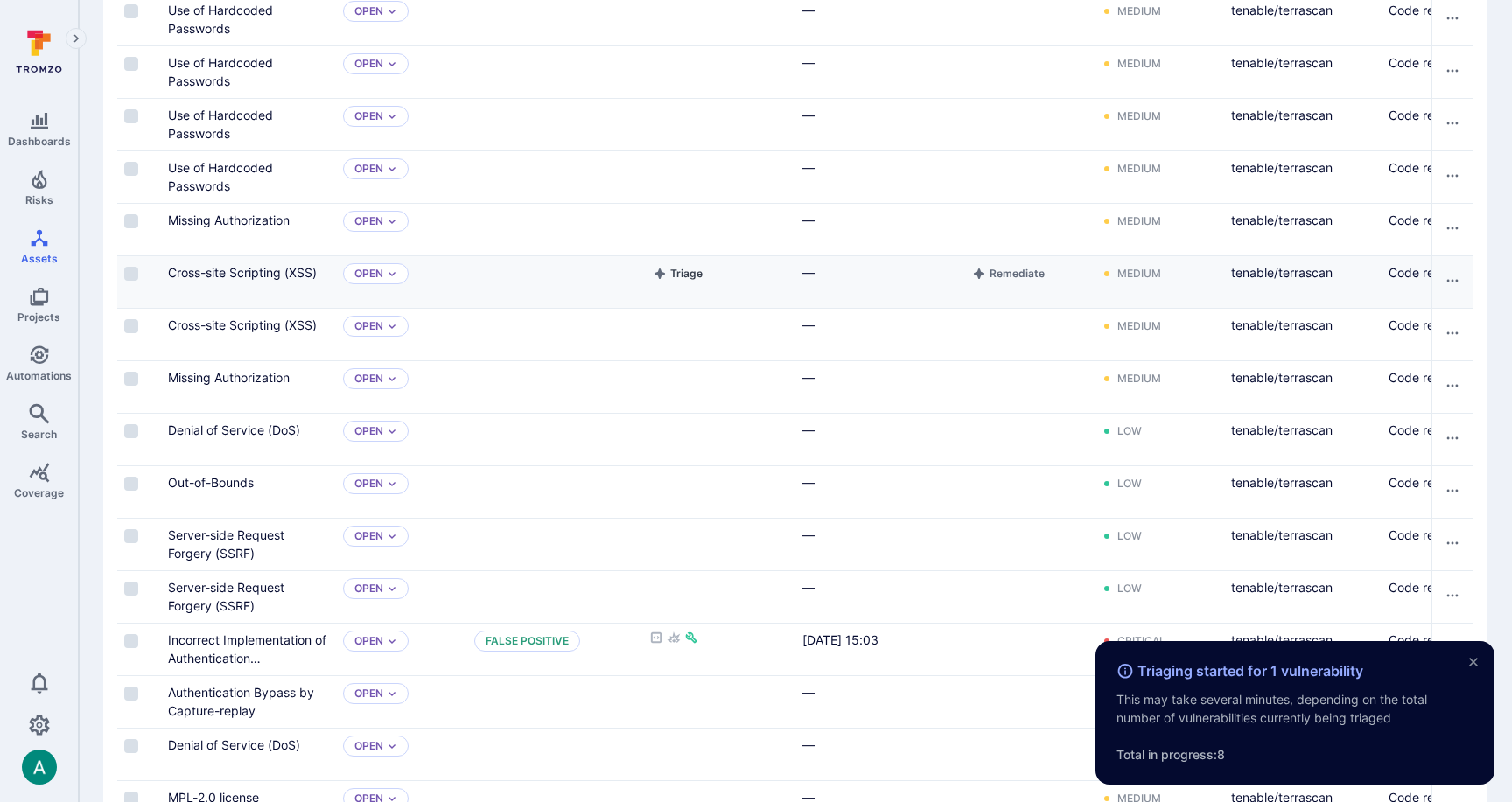
click at [681, 275] on button "Triage" at bounding box center [678, 274] width 57 height 21
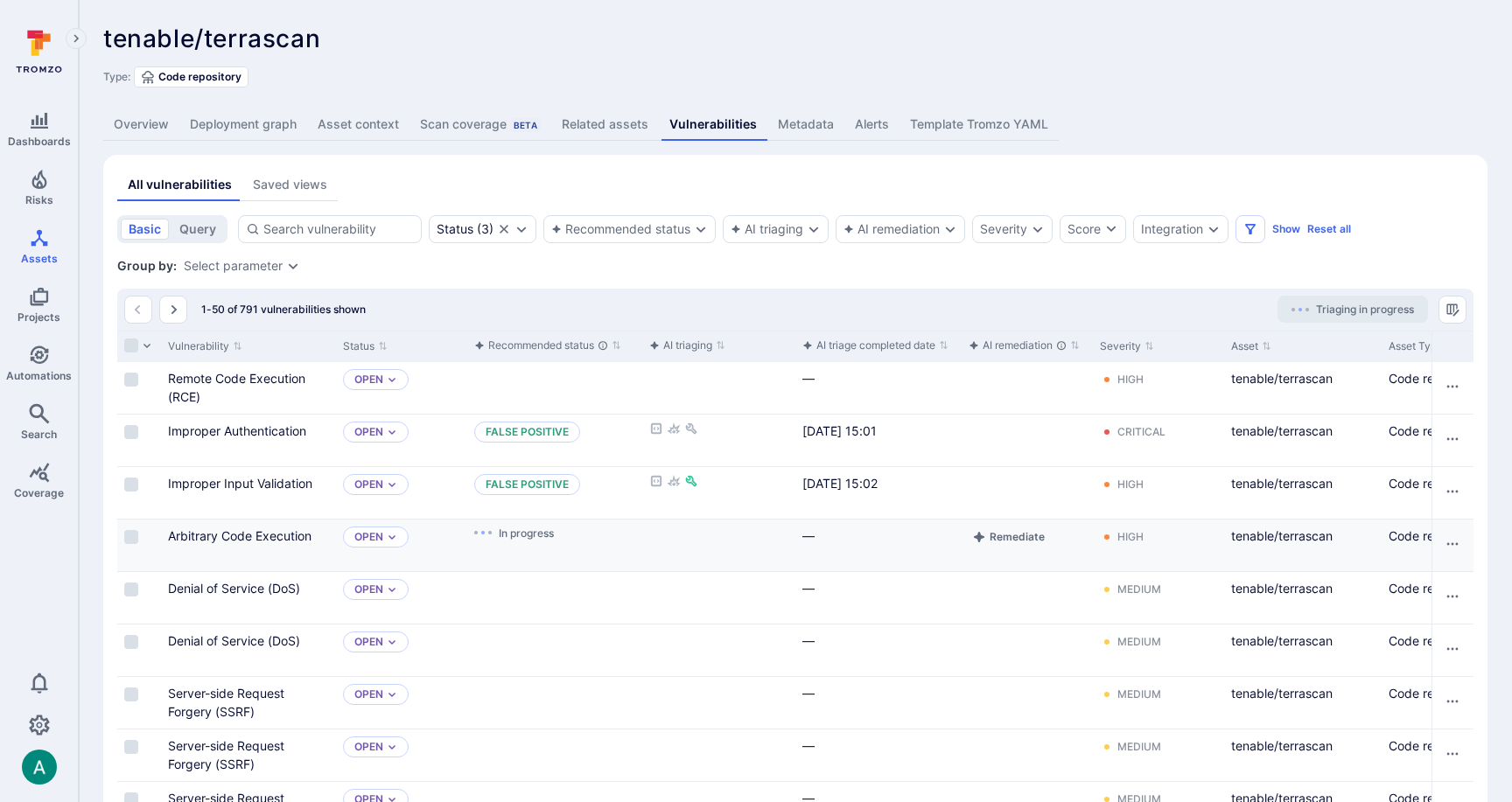
scroll to position [0, 0]
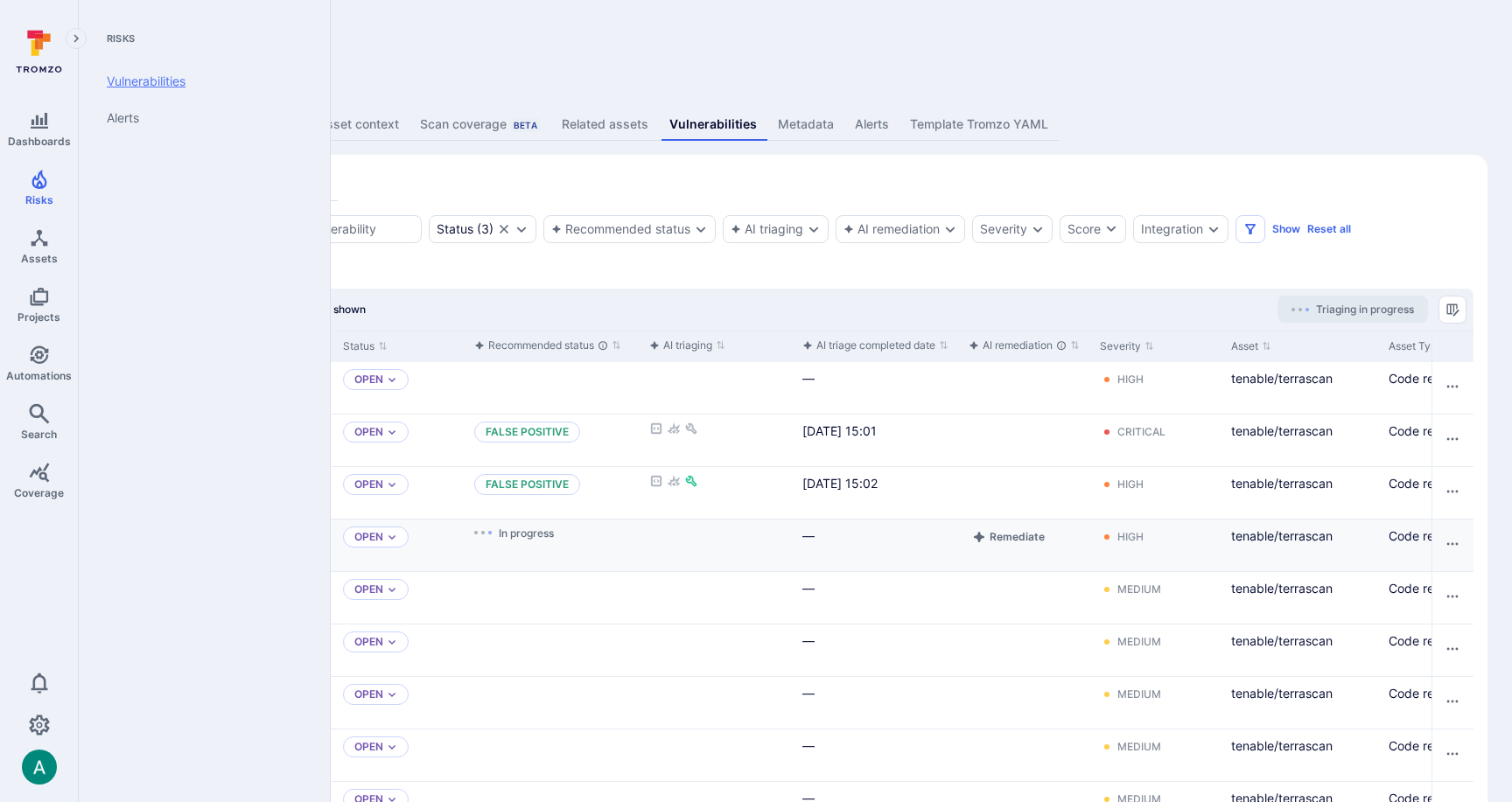
click at [176, 75] on link "Vulnerabilities" at bounding box center [201, 81] width 217 height 36
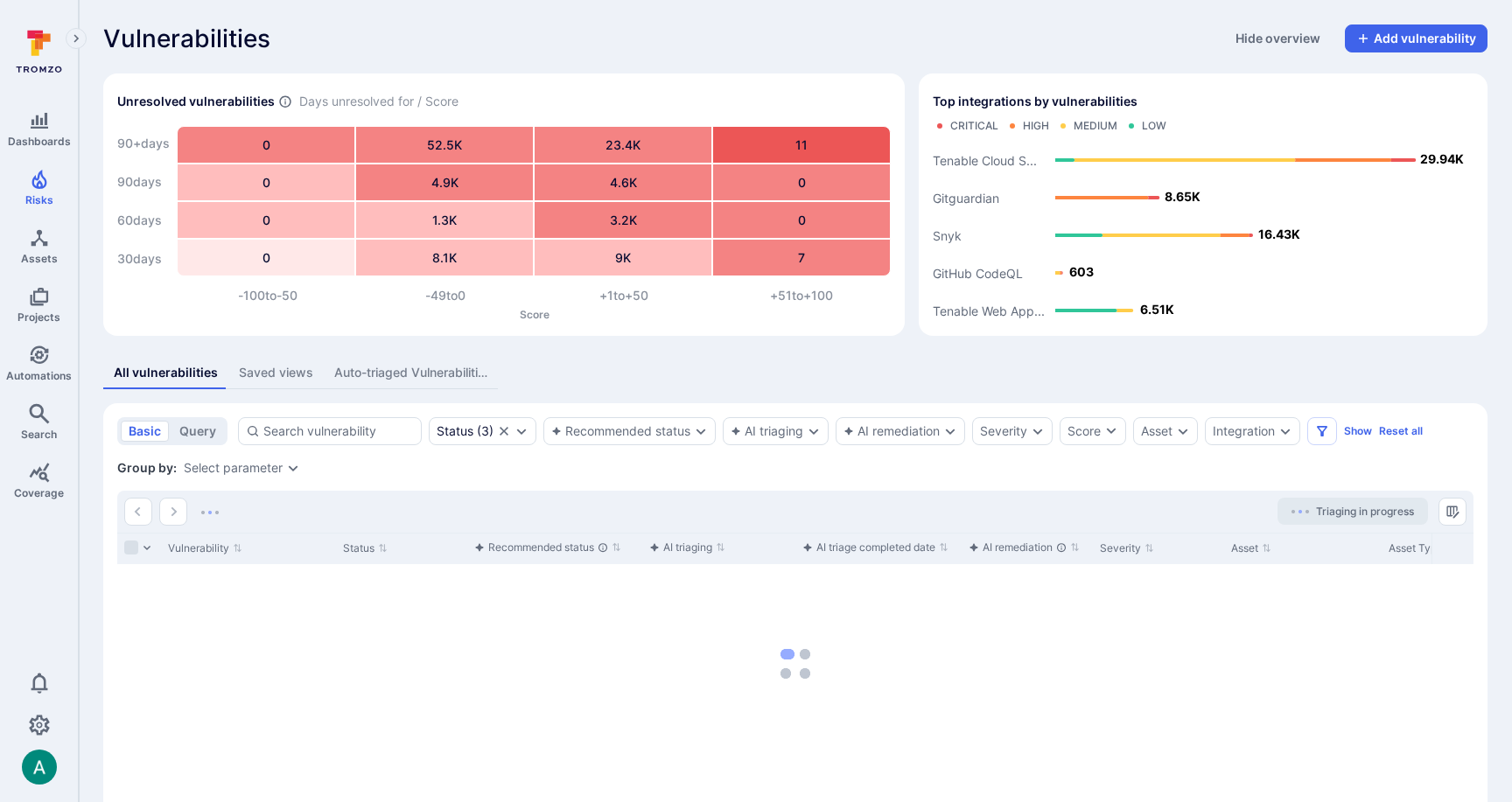
click at [375, 383] on button "Auto-triaged Vulnerabilities" at bounding box center [411, 373] width 174 height 32
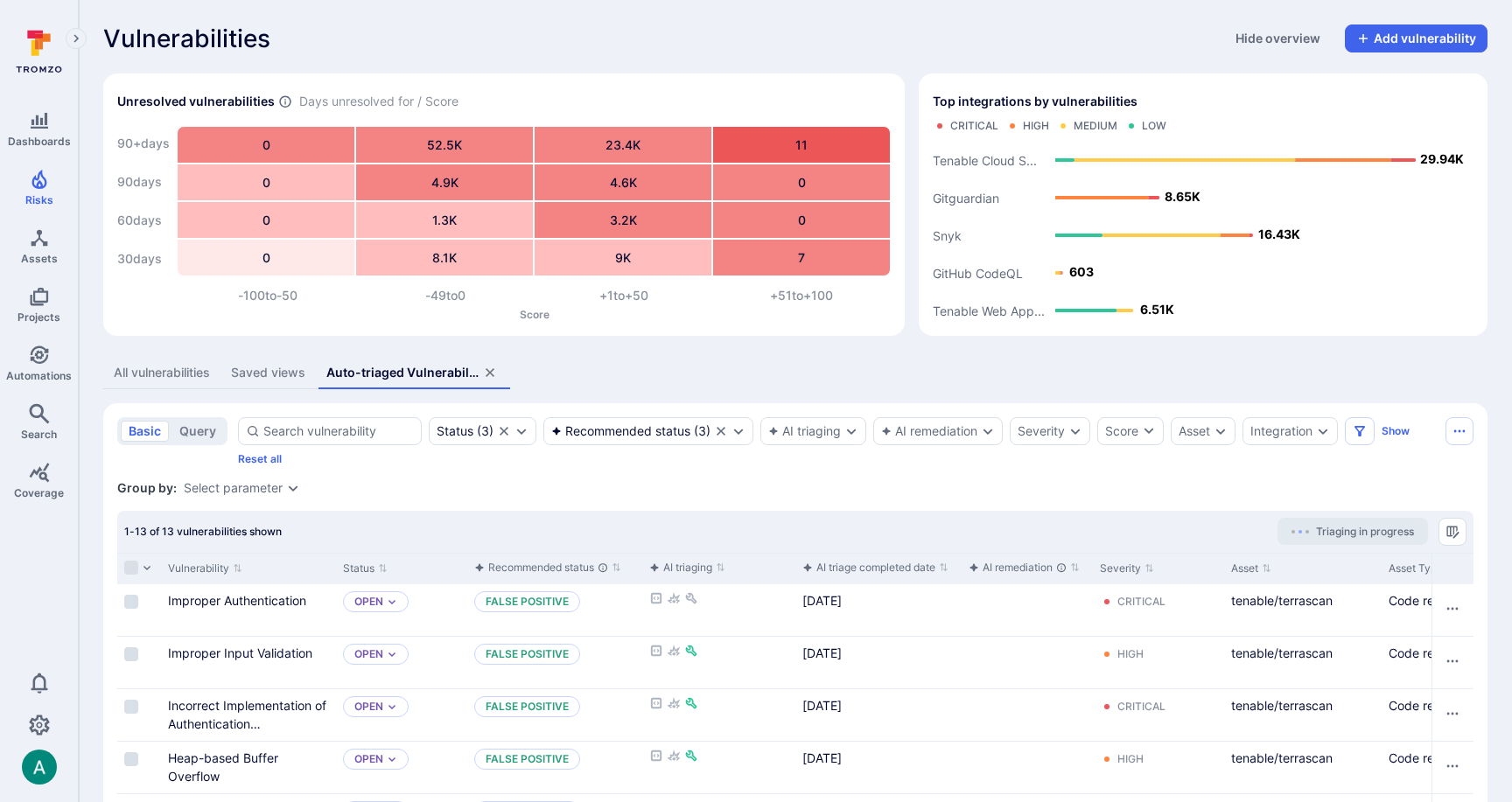
click at [261, 376] on div "Saved views" at bounding box center [268, 373] width 75 height 18
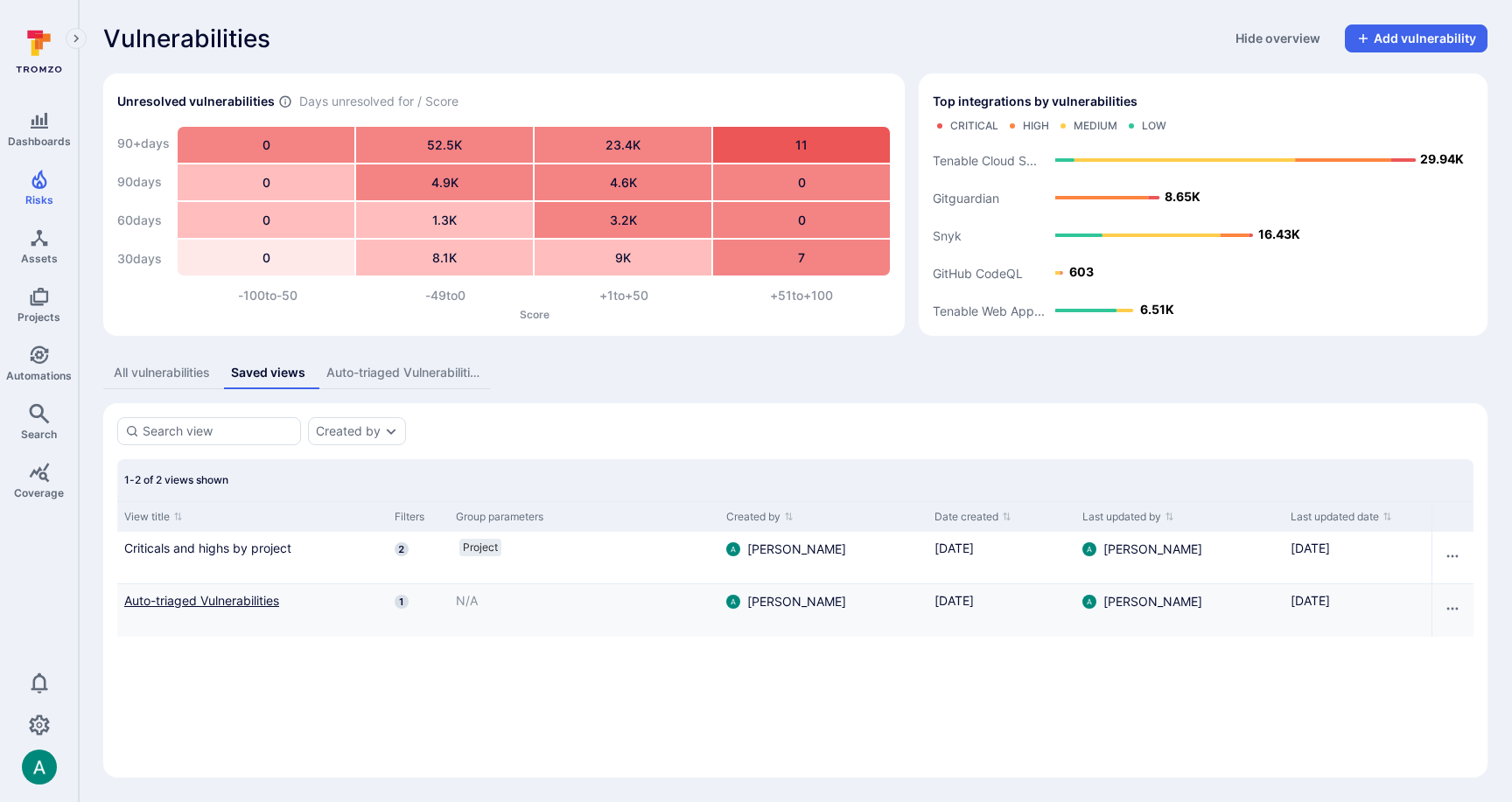
click at [198, 601] on link "Auto-triaged Vulnerabilities" at bounding box center [252, 600] width 256 height 19
click at [219, 599] on link "Auto-triaged Vulnerabilities" at bounding box center [252, 600] width 256 height 19
click at [265, 600] on link "Auto-triaged Vulnerabilities" at bounding box center [252, 600] width 256 height 19
click at [393, 374] on div "Auto-triaged Vulnerabilities" at bounding box center [403, 373] width 154 height 18
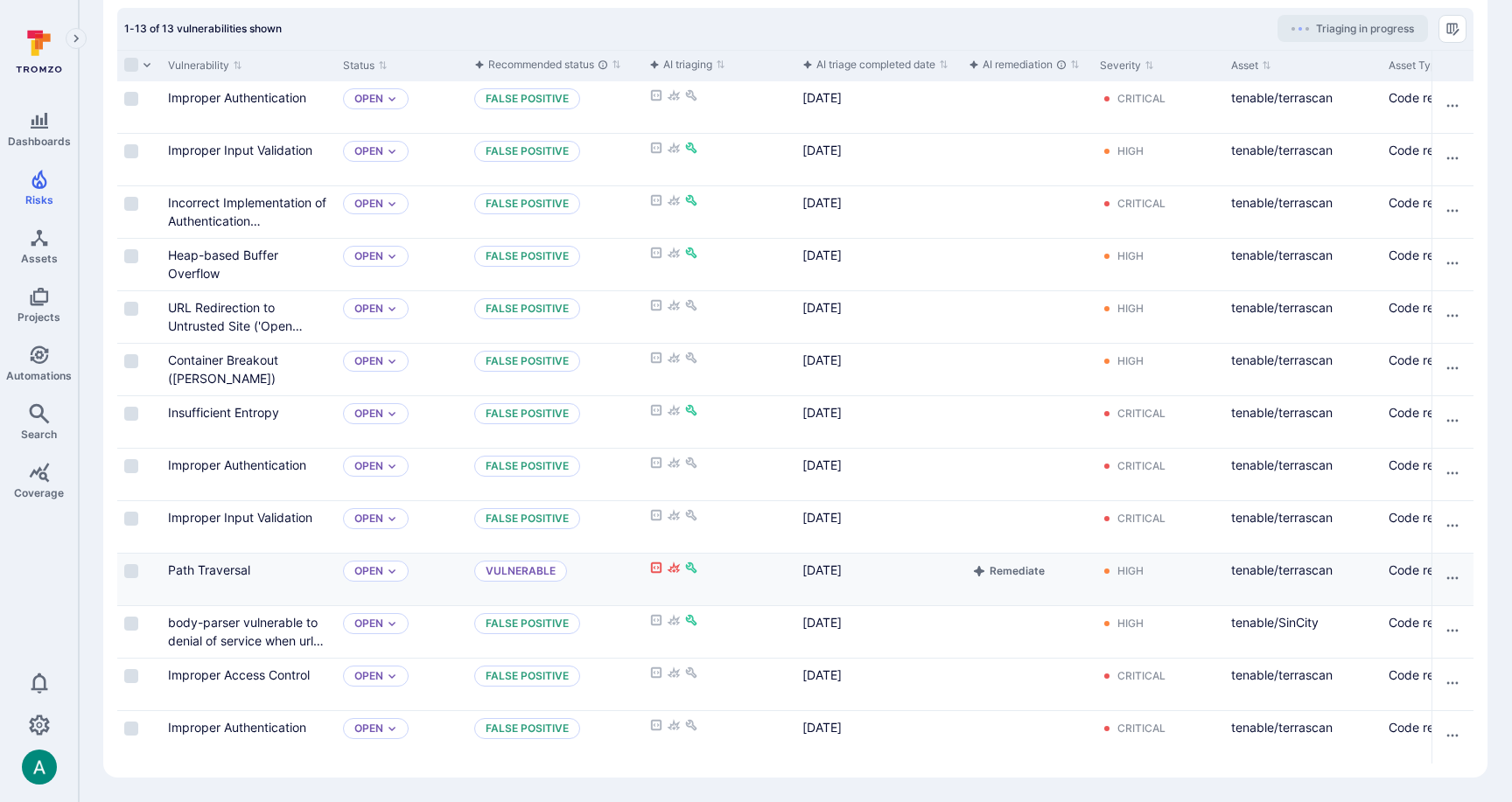
scroll to position [503, 0]
click at [221, 571] on link "Path Traversal" at bounding box center [209, 570] width 83 height 15
